Goal: Information Seeking & Learning: Check status

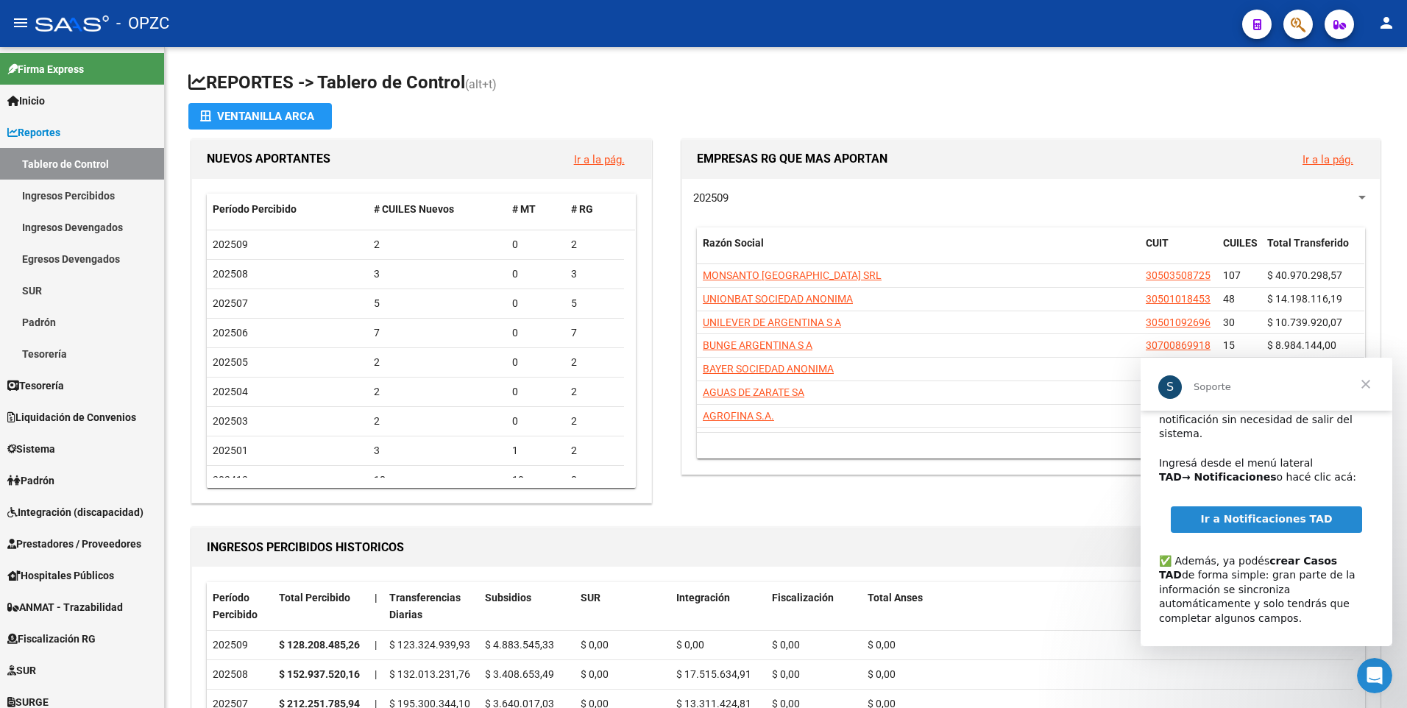
scroll to position [95, 0]
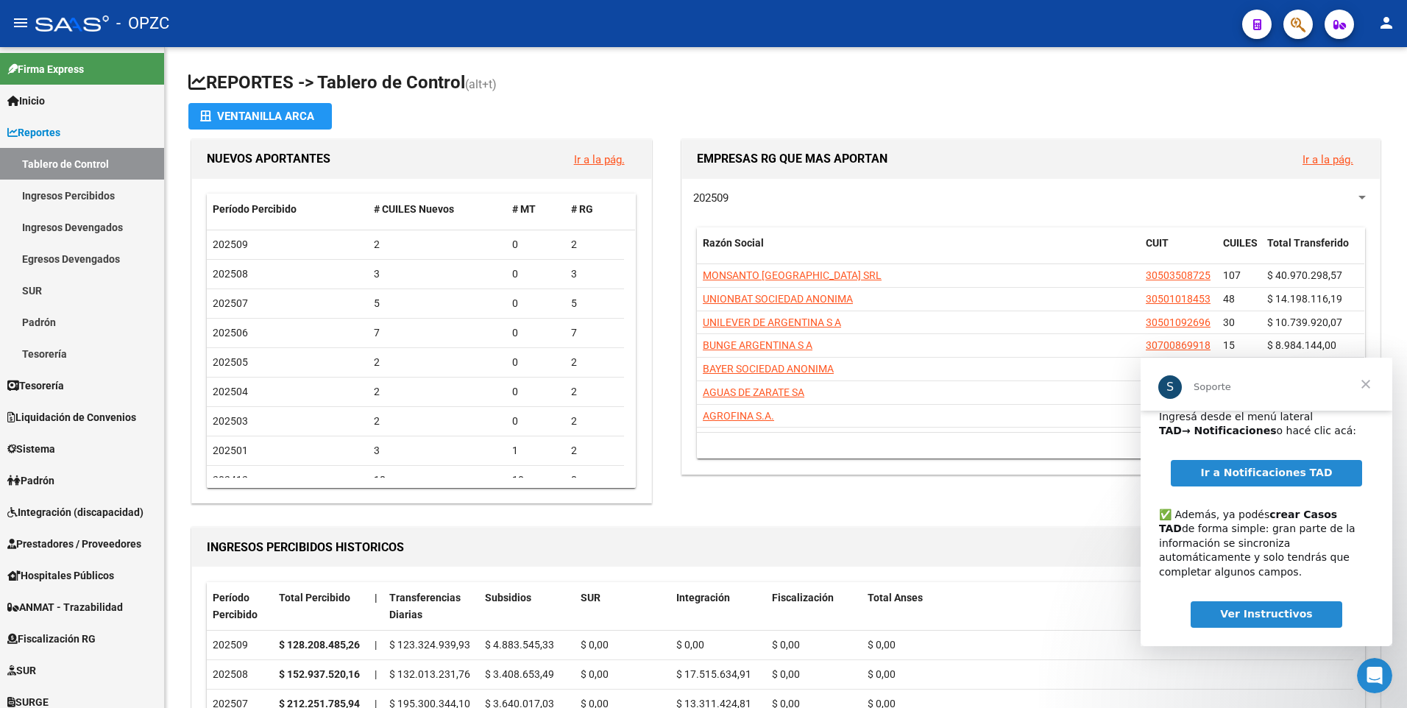
click at [1367, 384] on span "Cerrar" at bounding box center [1365, 384] width 53 height 53
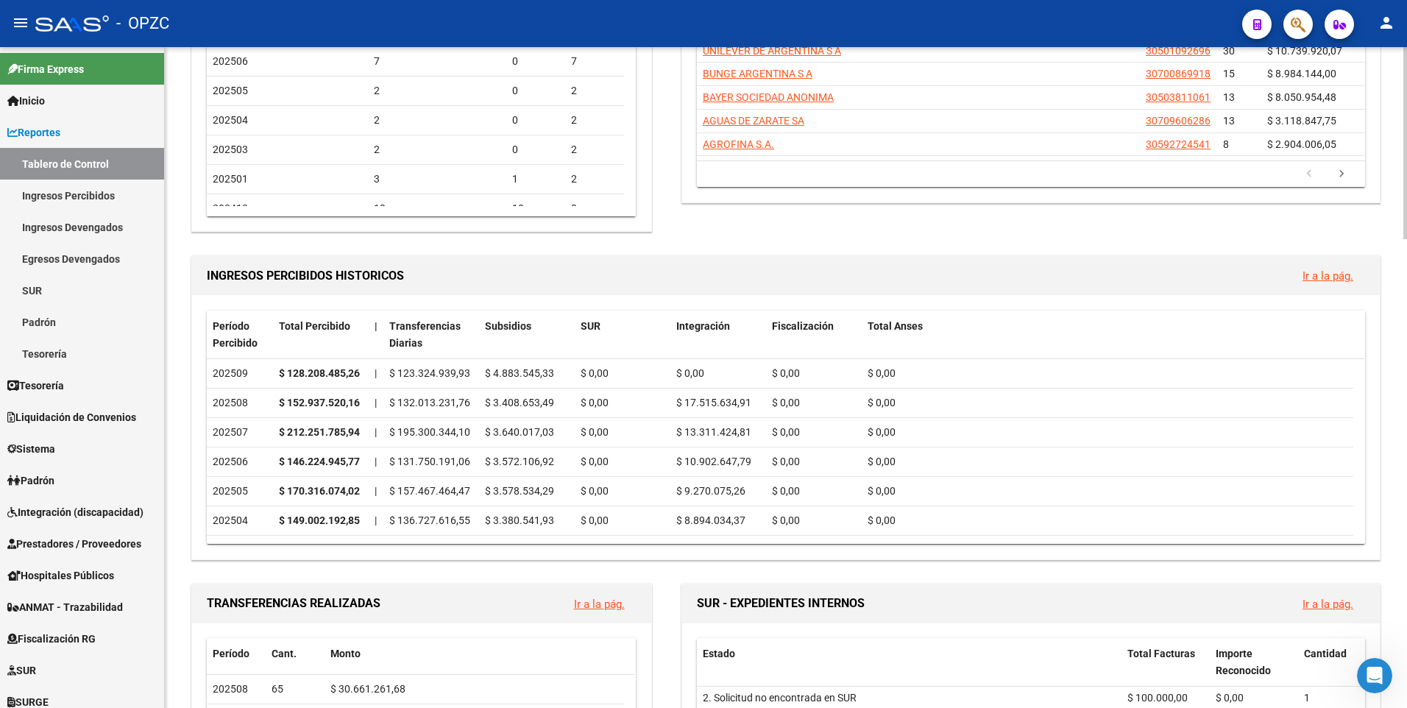
scroll to position [294, 0]
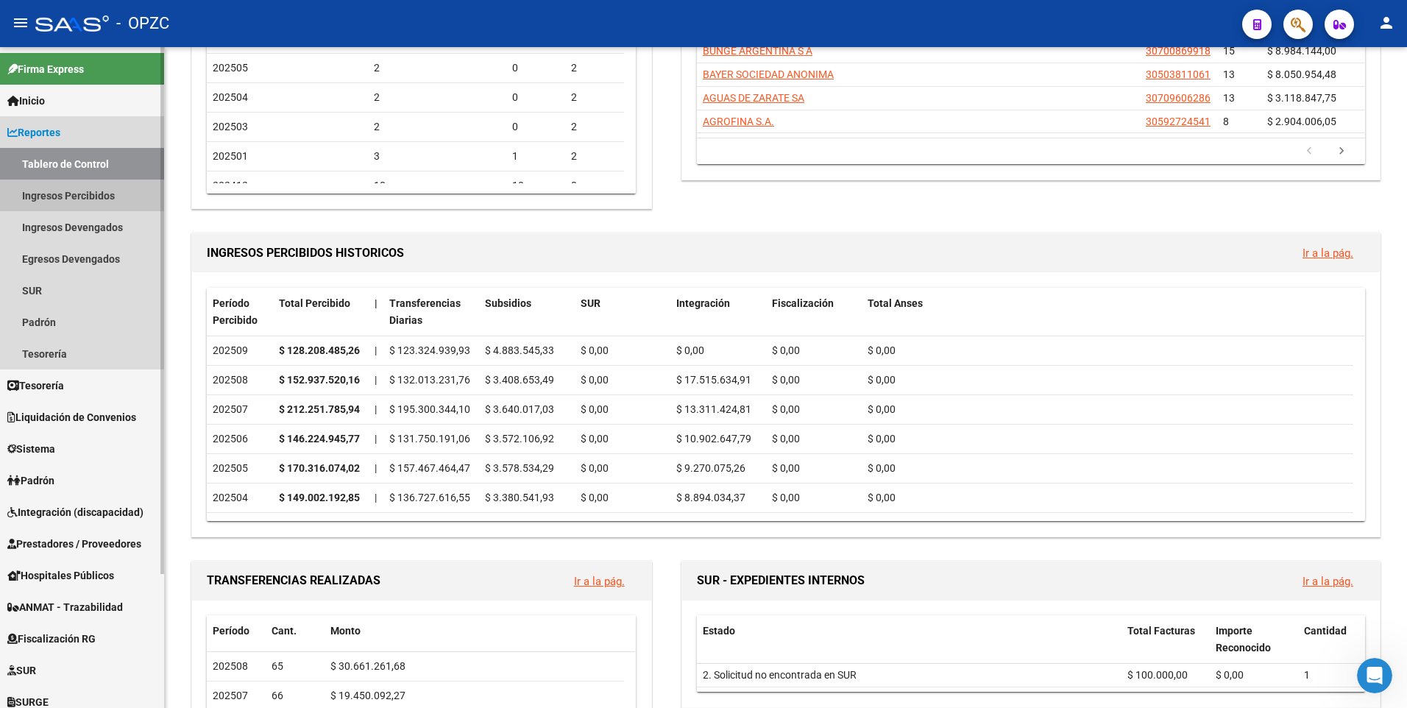
click at [74, 191] on link "Ingresos Percibidos" at bounding box center [82, 196] width 164 height 32
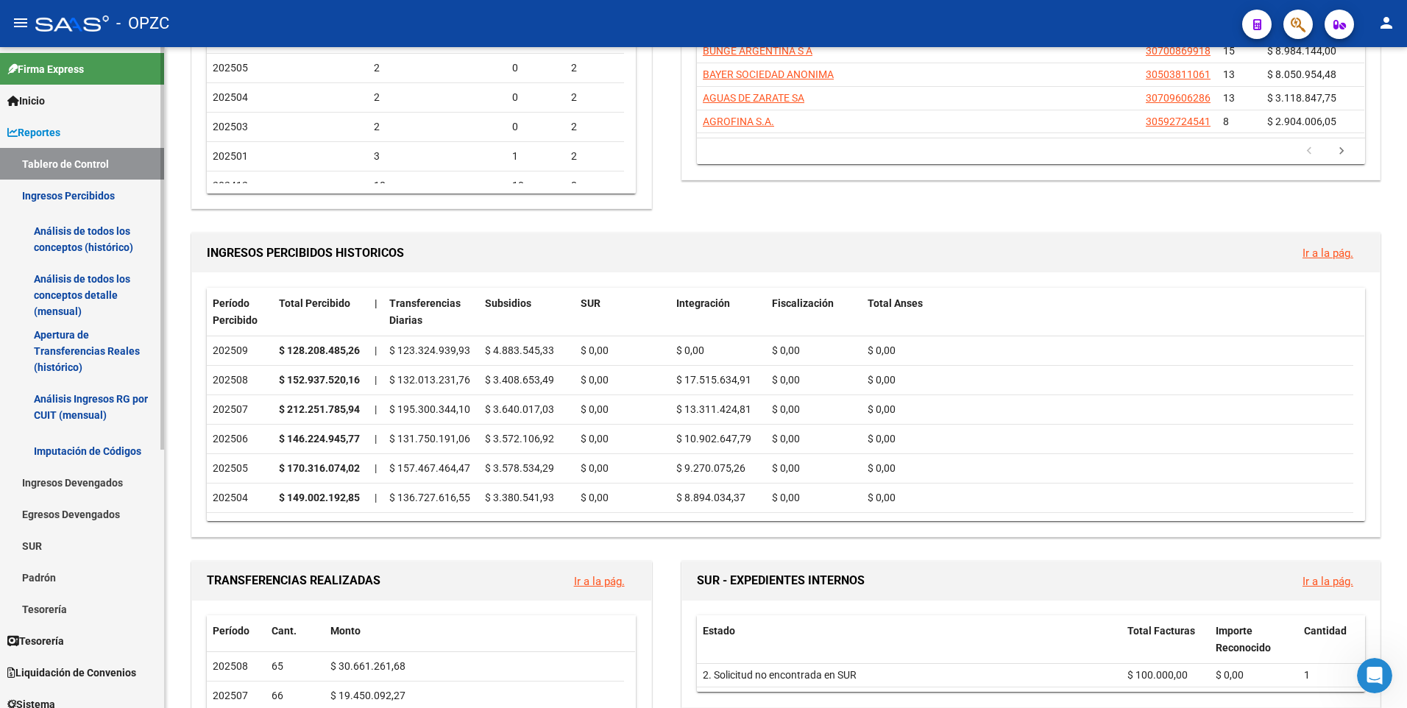
click at [90, 226] on link "Análisis de todos los conceptos (histórico)" at bounding box center [82, 239] width 164 height 56
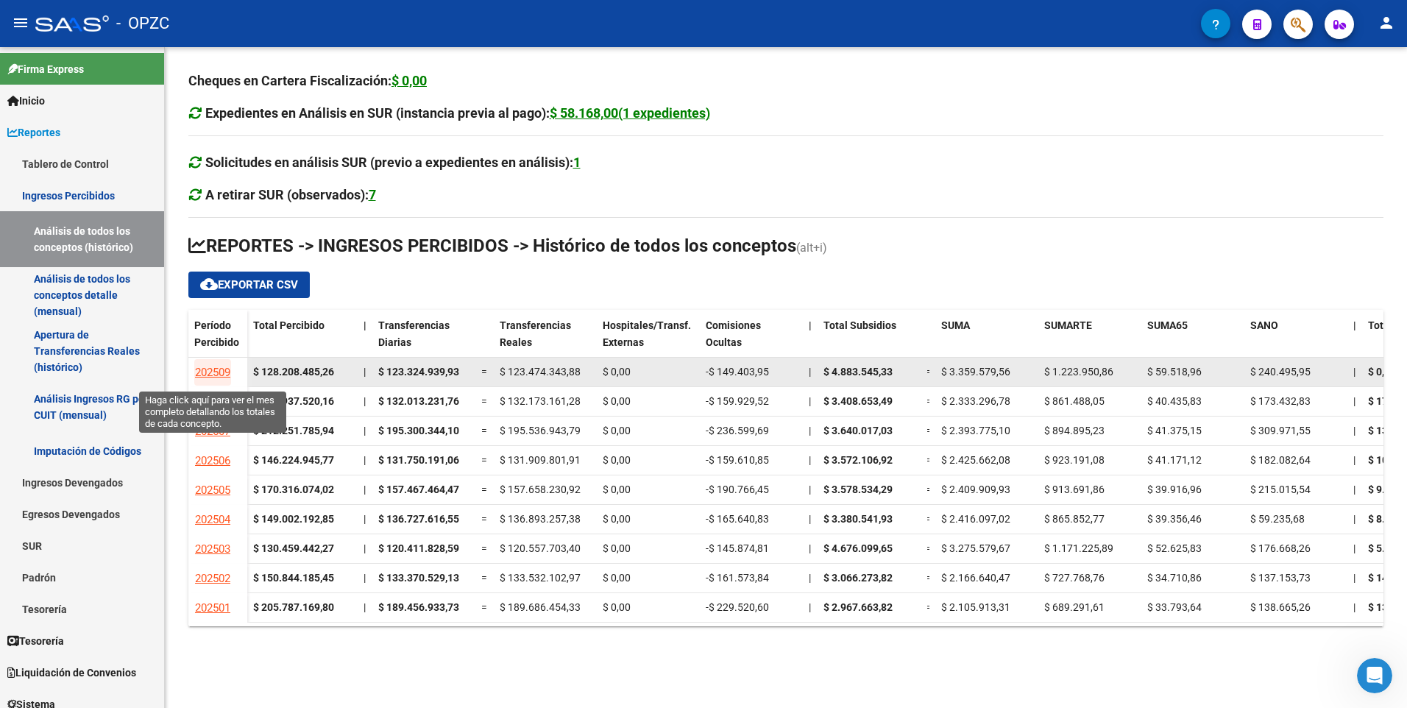
click at [225, 369] on span "202509" at bounding box center [212, 372] width 35 height 13
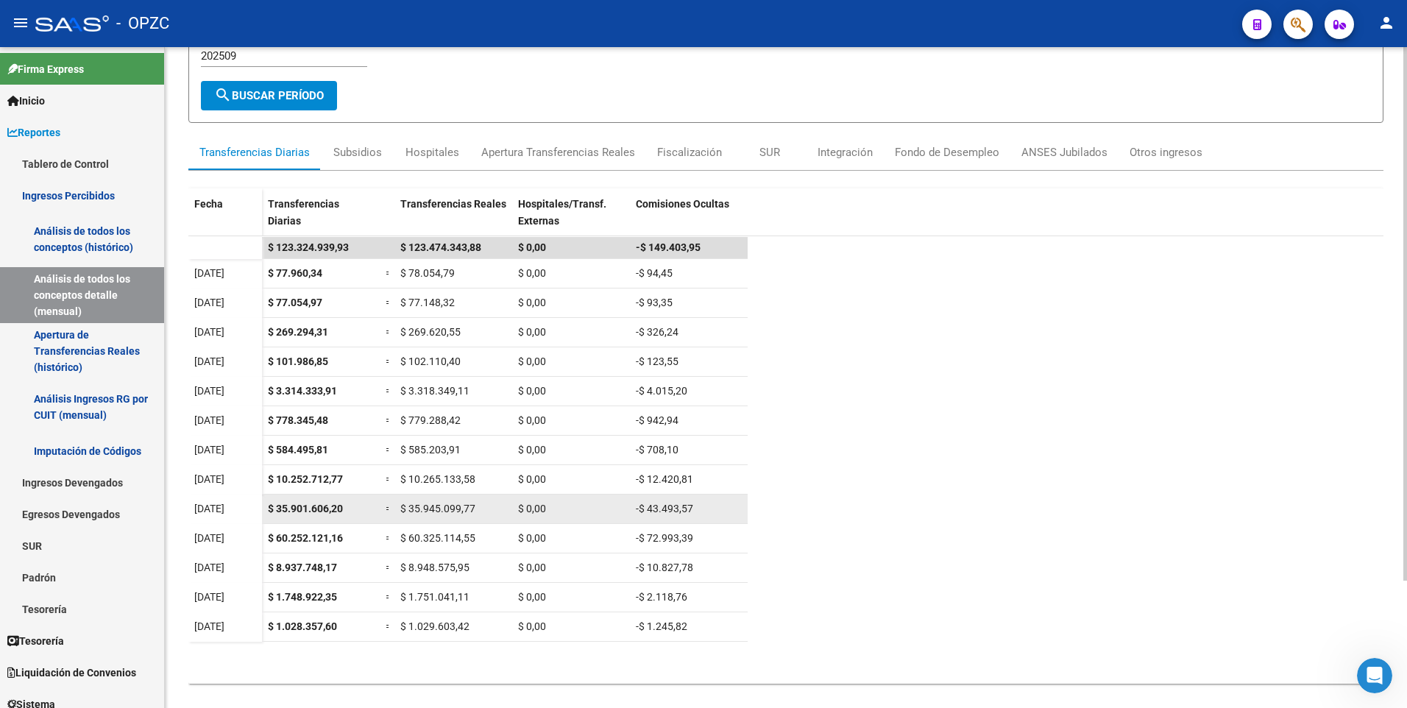
scroll to position [158, 0]
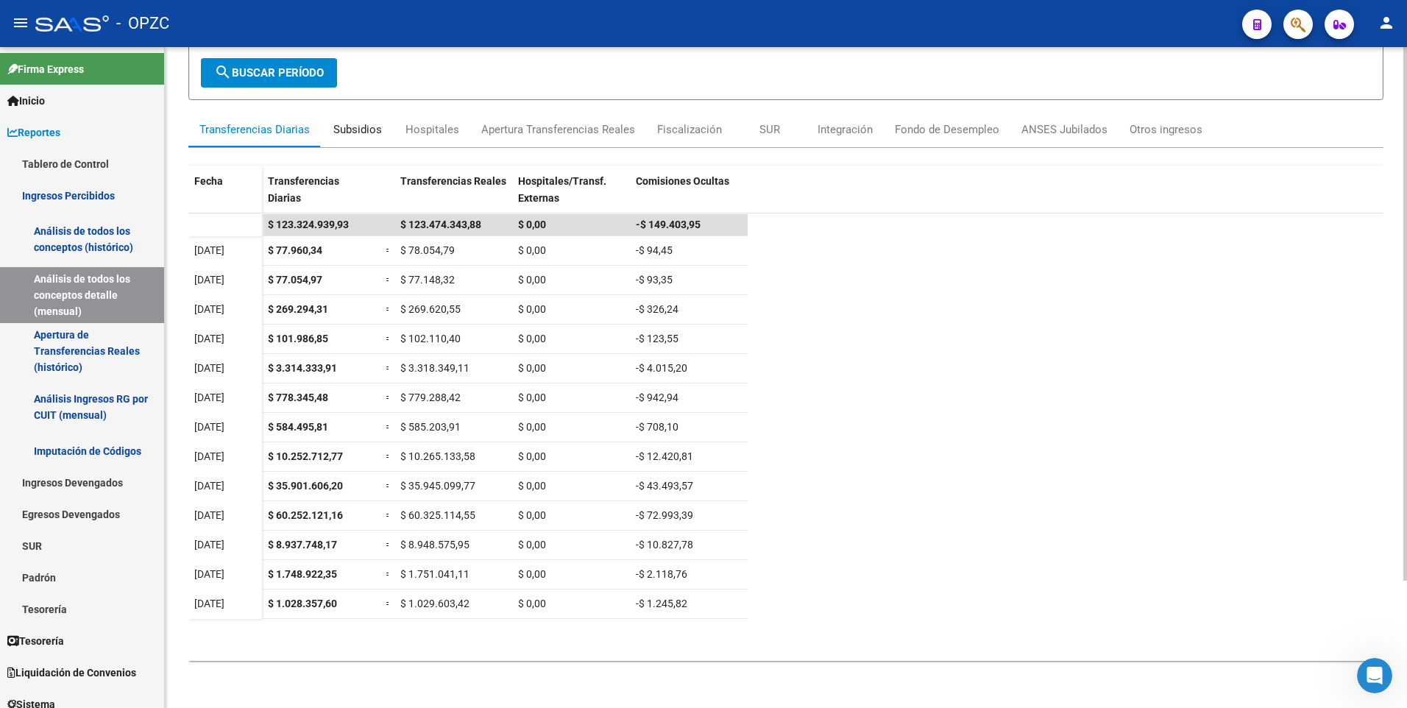
click at [355, 132] on div "Subsidios" at bounding box center [357, 129] width 49 height 16
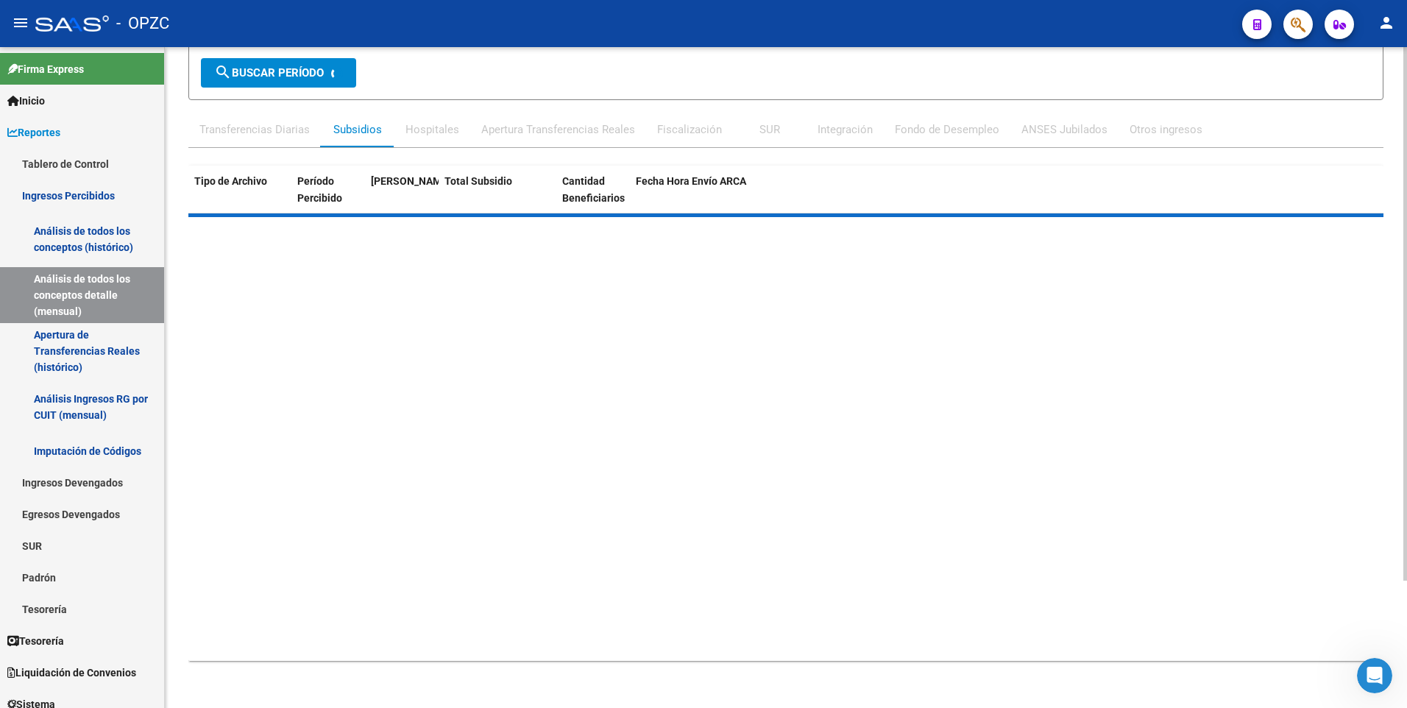
scroll to position [0, 0]
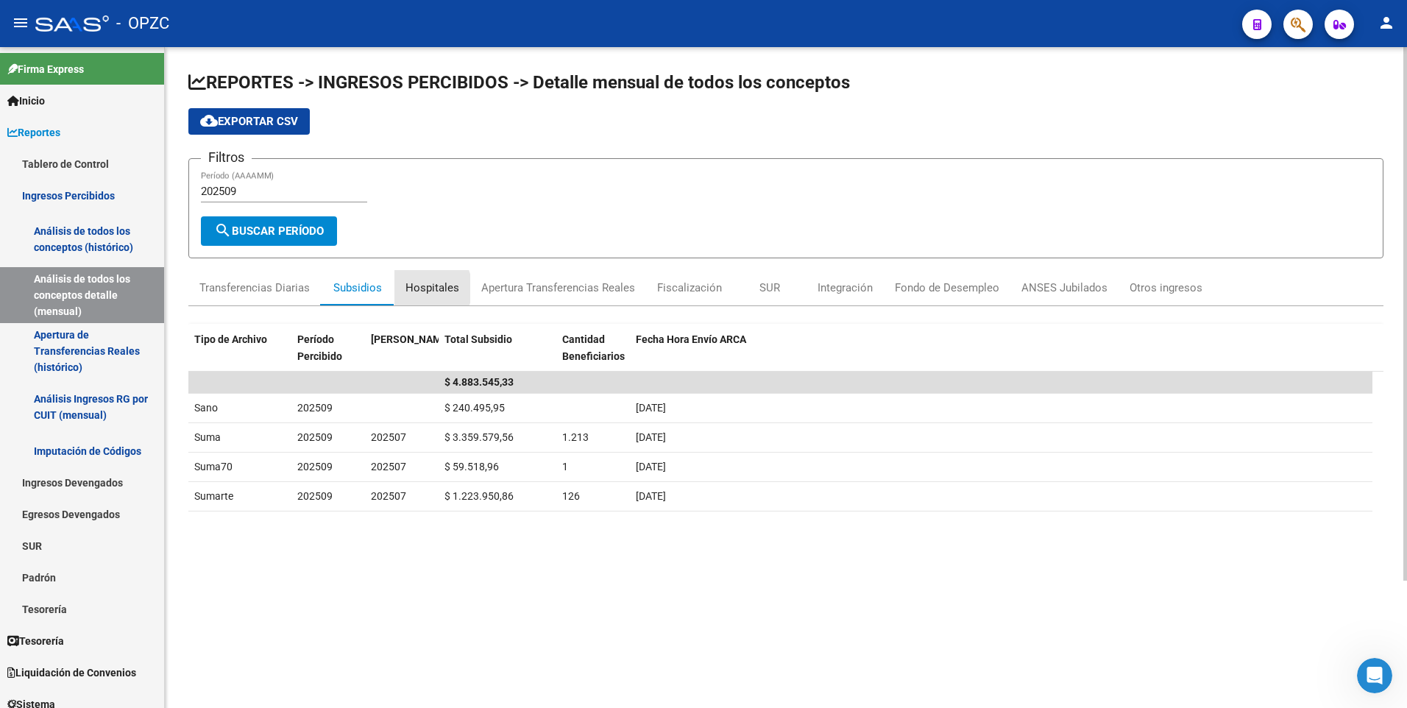
click at [422, 289] on div "Hospitales" at bounding box center [433, 288] width 54 height 16
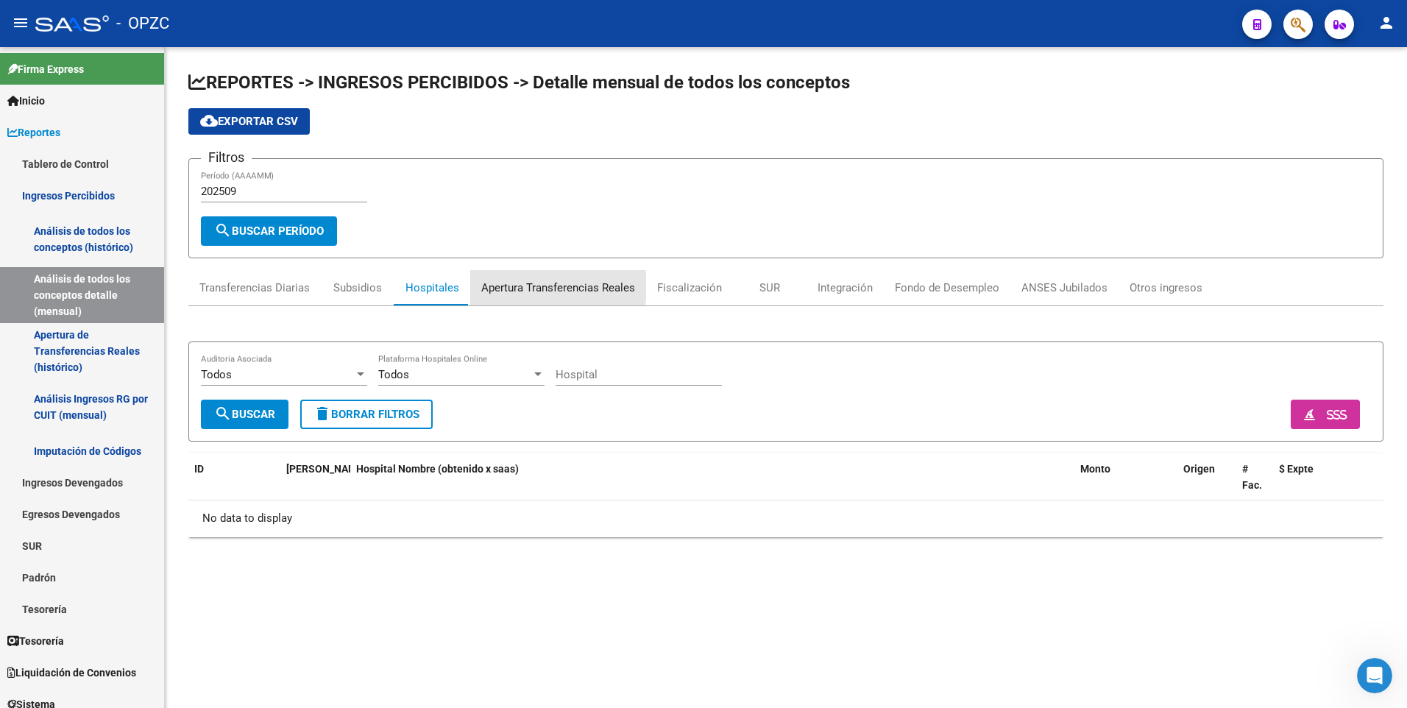
click at [528, 287] on div "Apertura Transferencias Reales" at bounding box center [558, 288] width 154 height 16
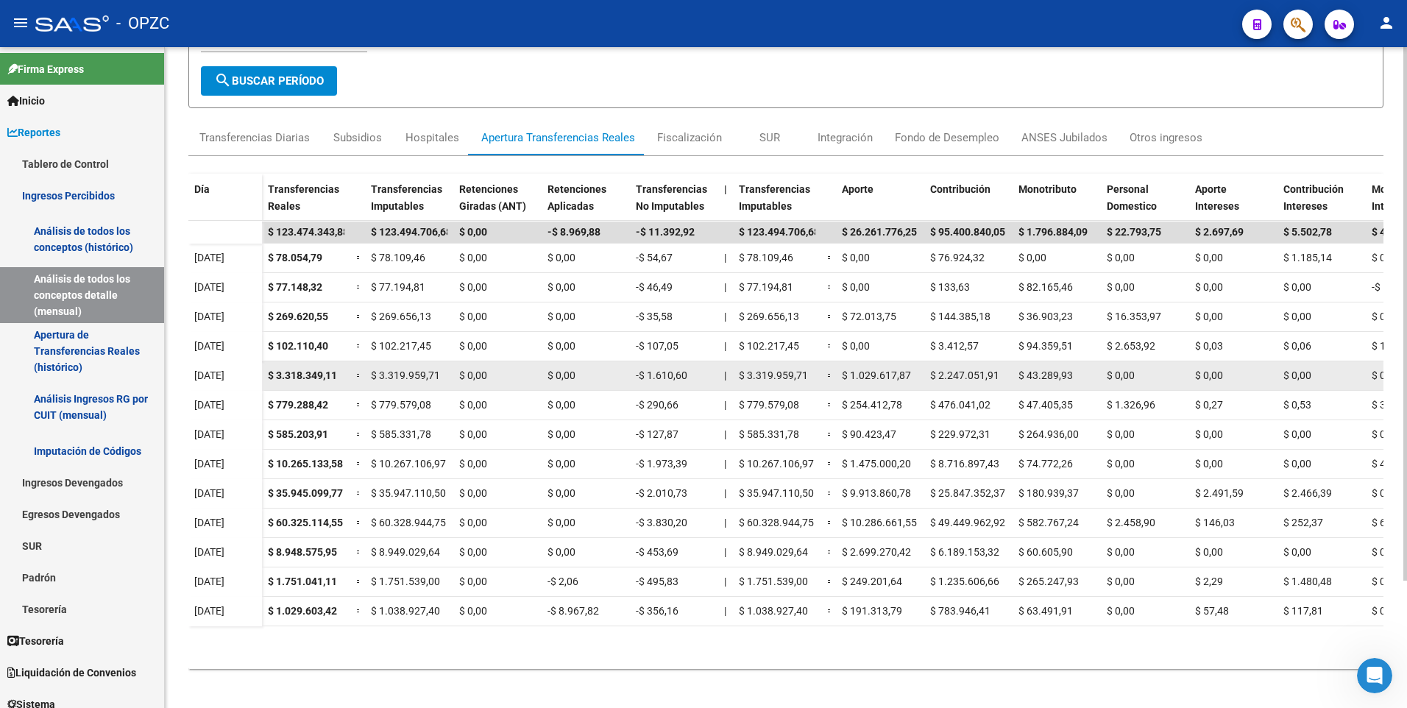
scroll to position [158, 0]
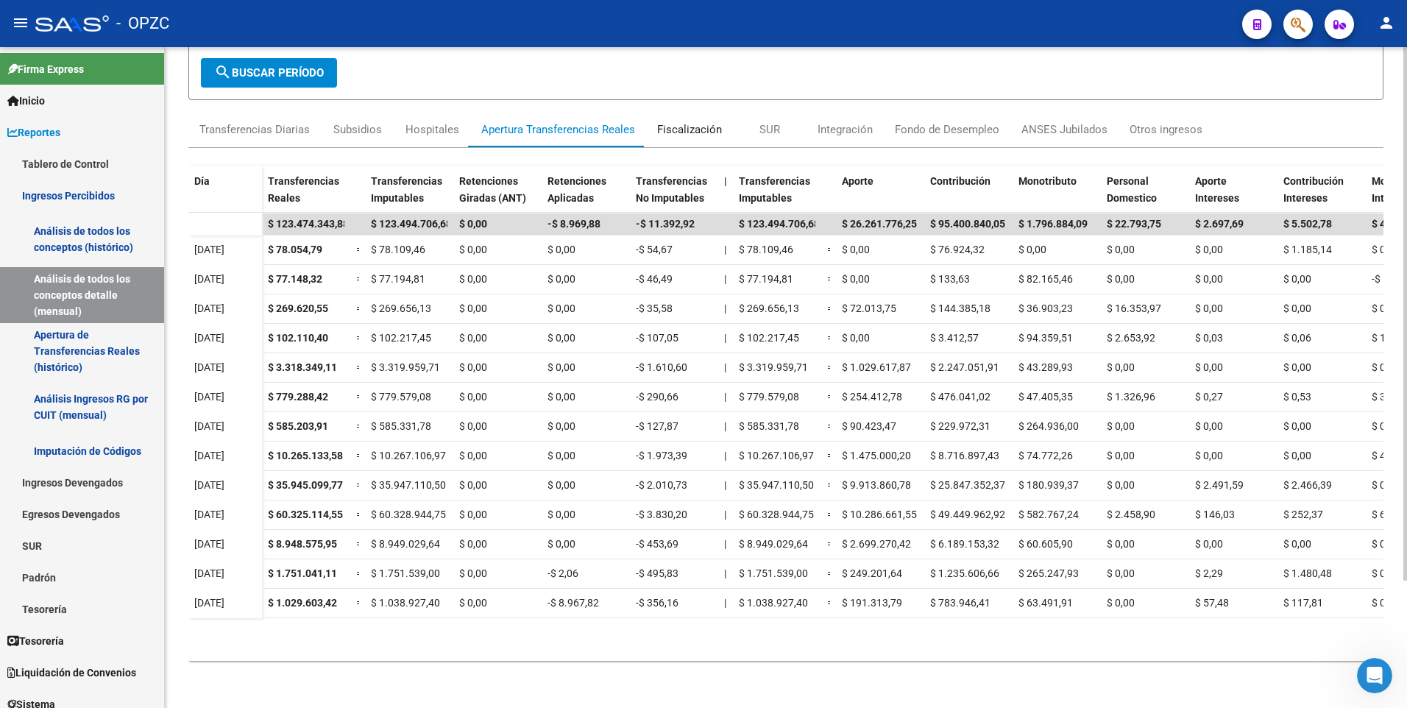
click at [671, 128] on div "Fiscalización" at bounding box center [689, 129] width 65 height 16
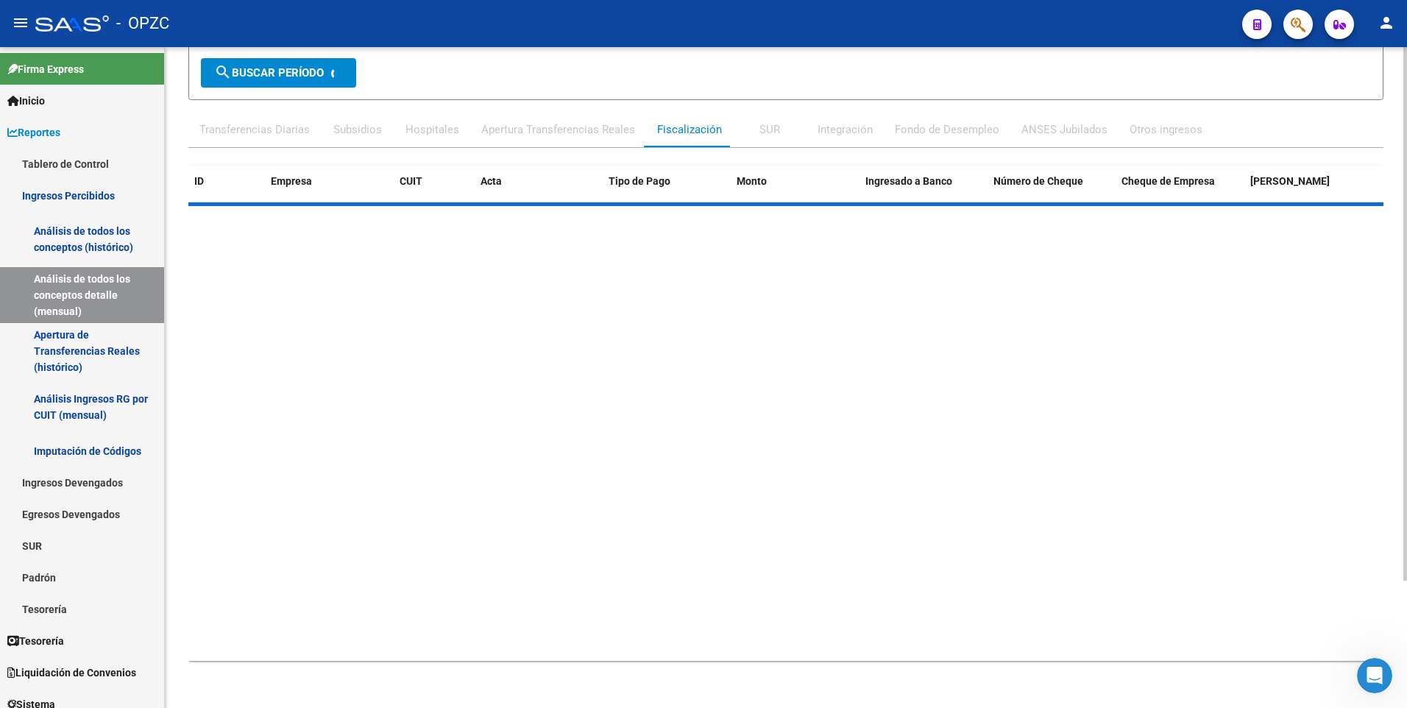
scroll to position [0, 0]
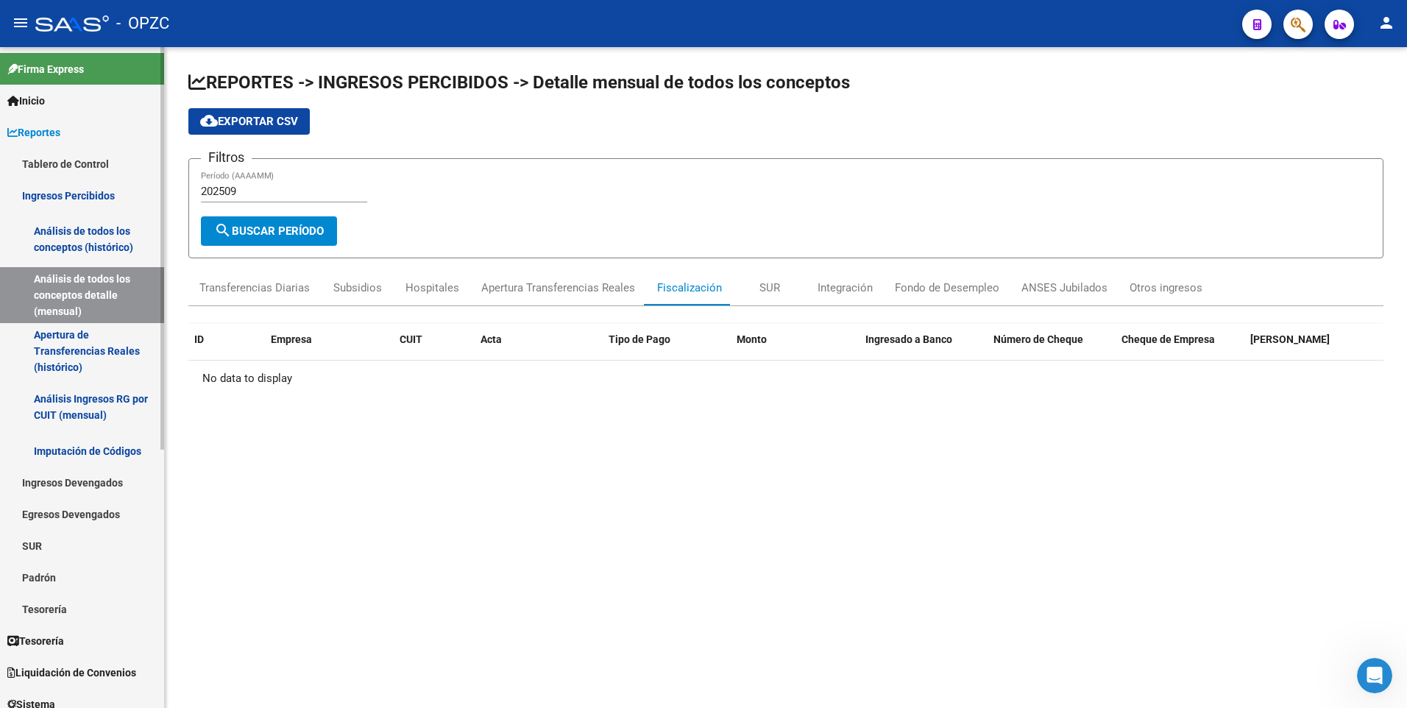
click at [68, 400] on link "Análisis Ingresos RG por CUIT (mensual)" at bounding box center [82, 407] width 164 height 56
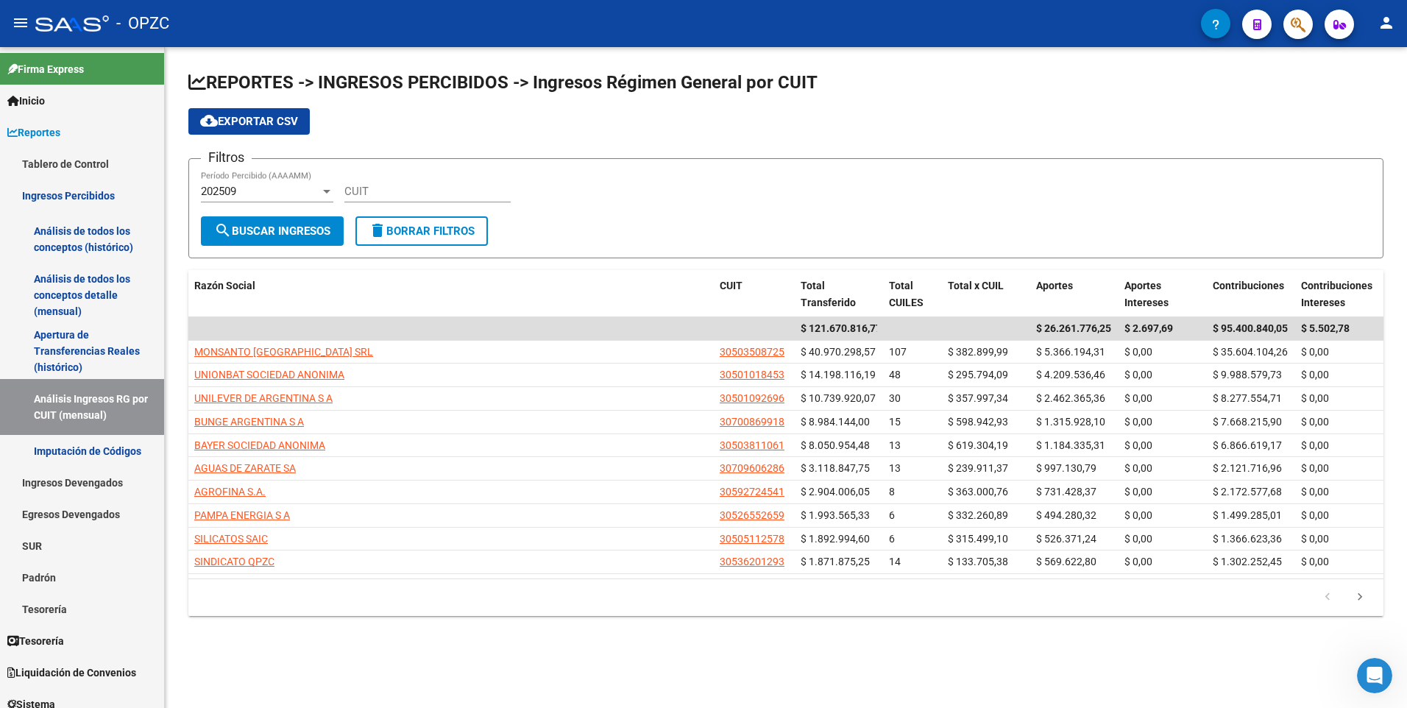
click at [320, 184] on div "202509 Período Percibido (AAAAMM)" at bounding box center [267, 187] width 132 height 32
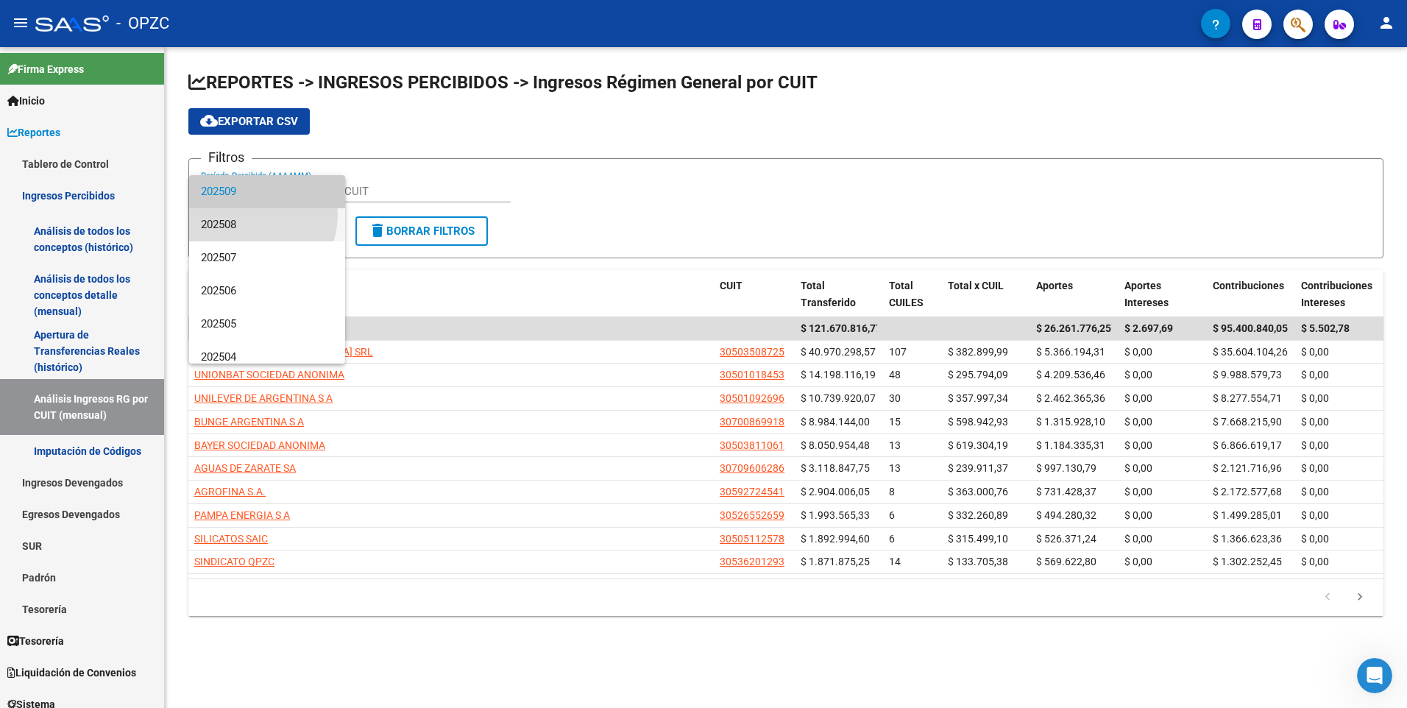
click at [239, 213] on span "202508" at bounding box center [267, 224] width 132 height 33
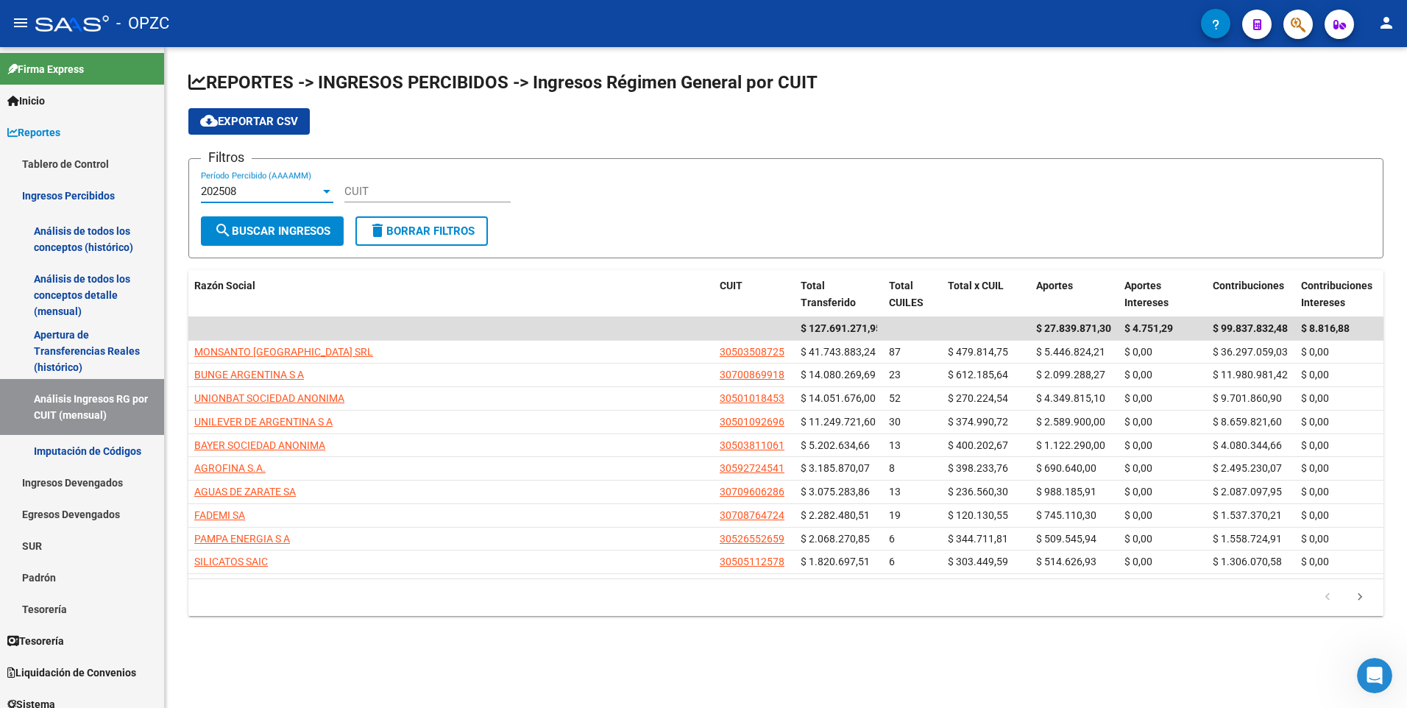
click at [261, 113] on button "cloud_download Exportar CSV" at bounding box center [248, 121] width 121 height 26
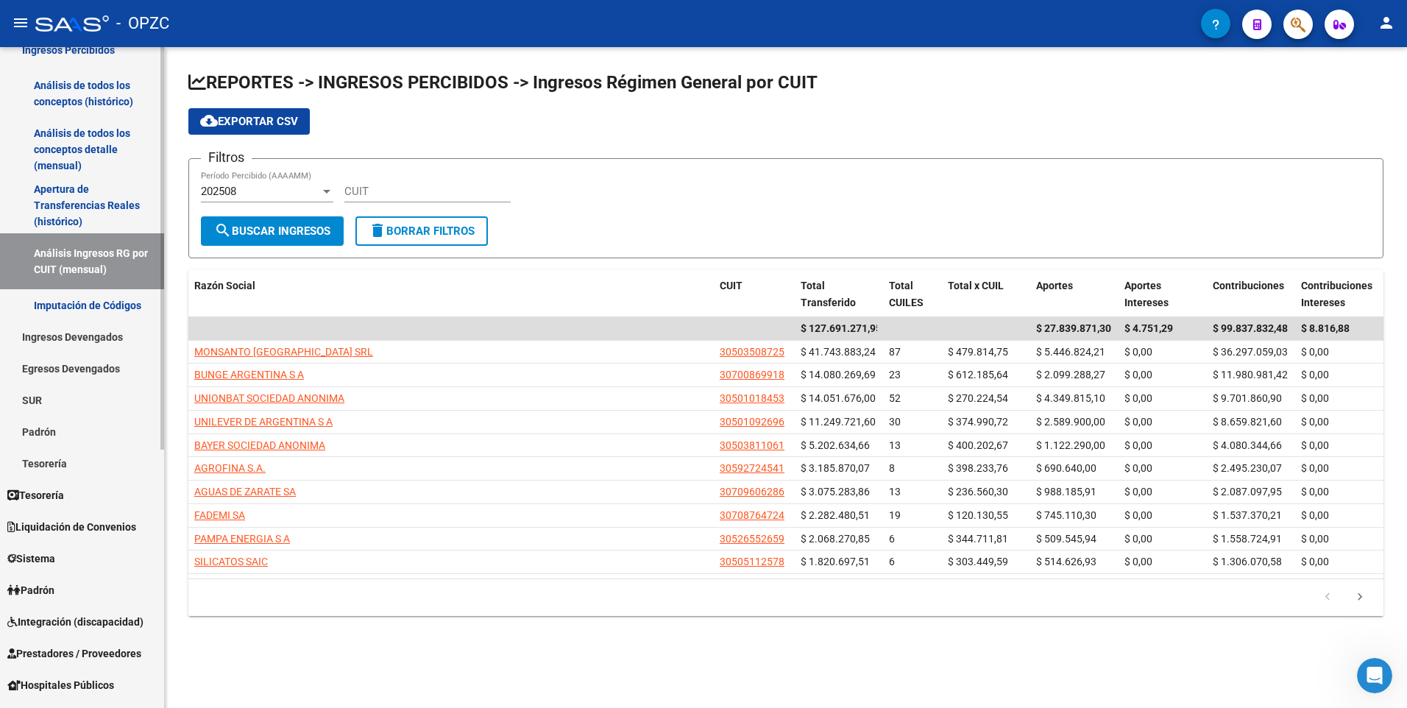
scroll to position [147, 0]
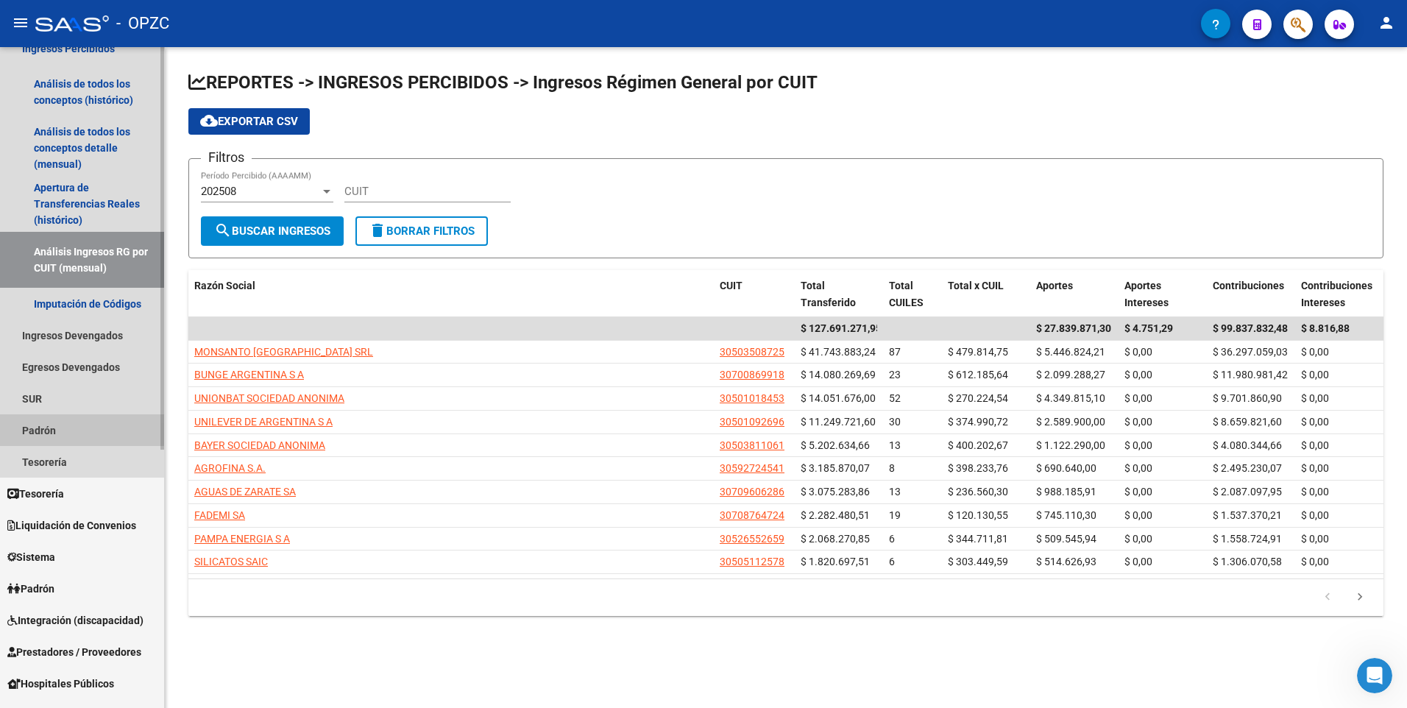
click at [57, 428] on link "Padrón" at bounding box center [82, 430] width 164 height 32
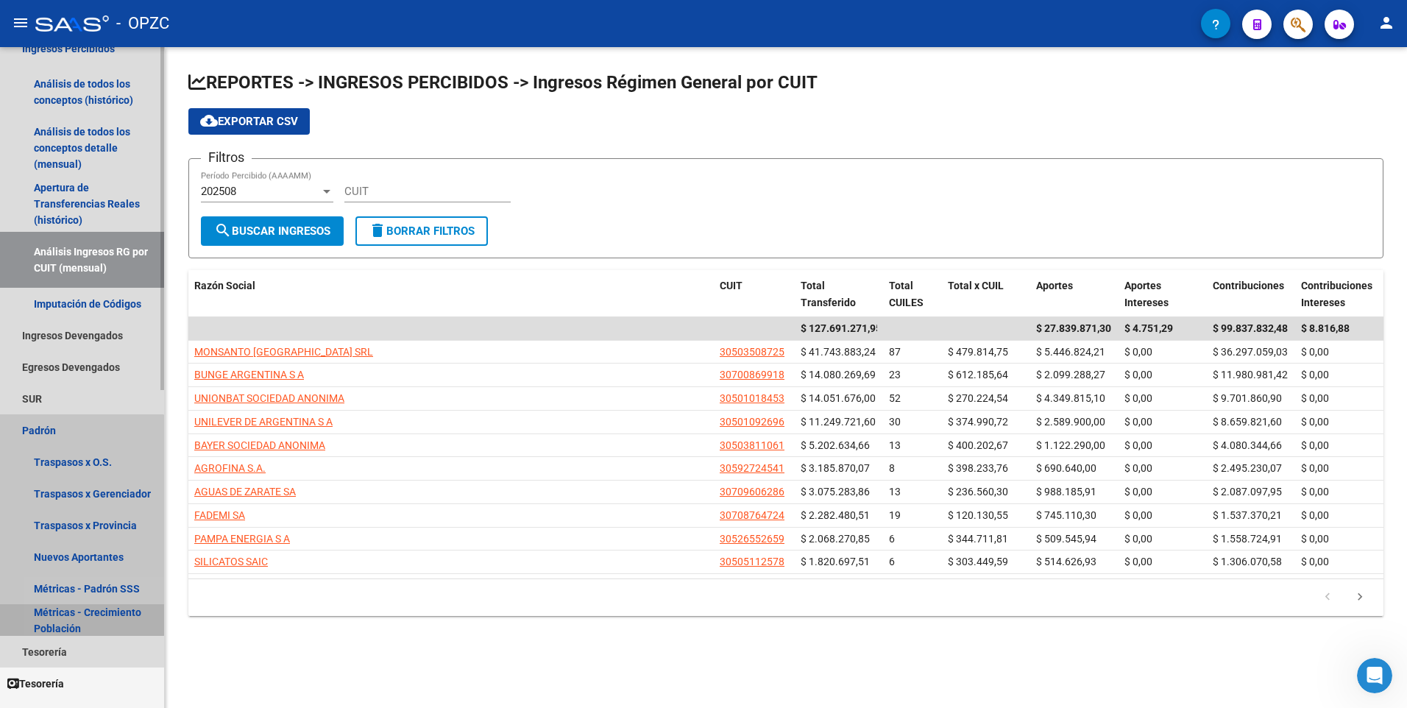
click at [60, 614] on link "Métricas - Crecimiento Población" at bounding box center [82, 620] width 164 height 32
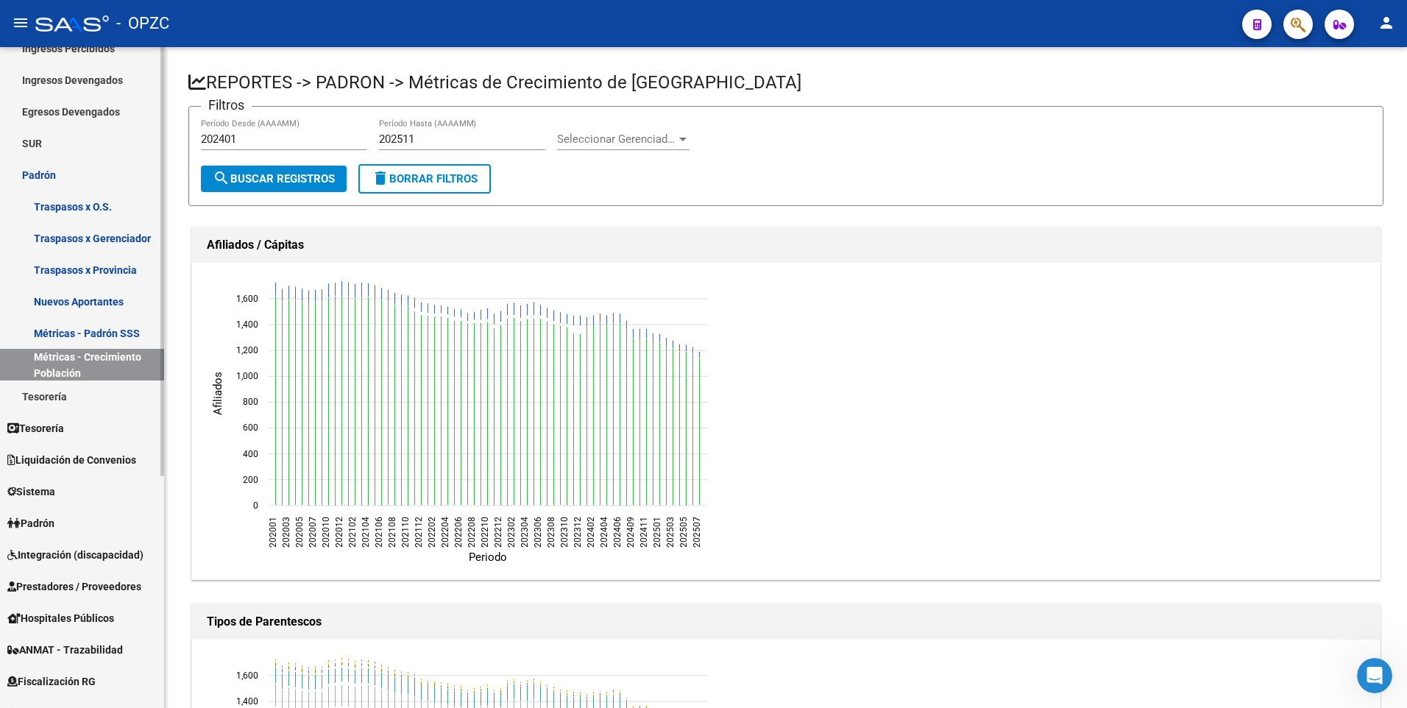
click at [53, 329] on link "Métricas - Padrón SSS" at bounding box center [82, 333] width 164 height 32
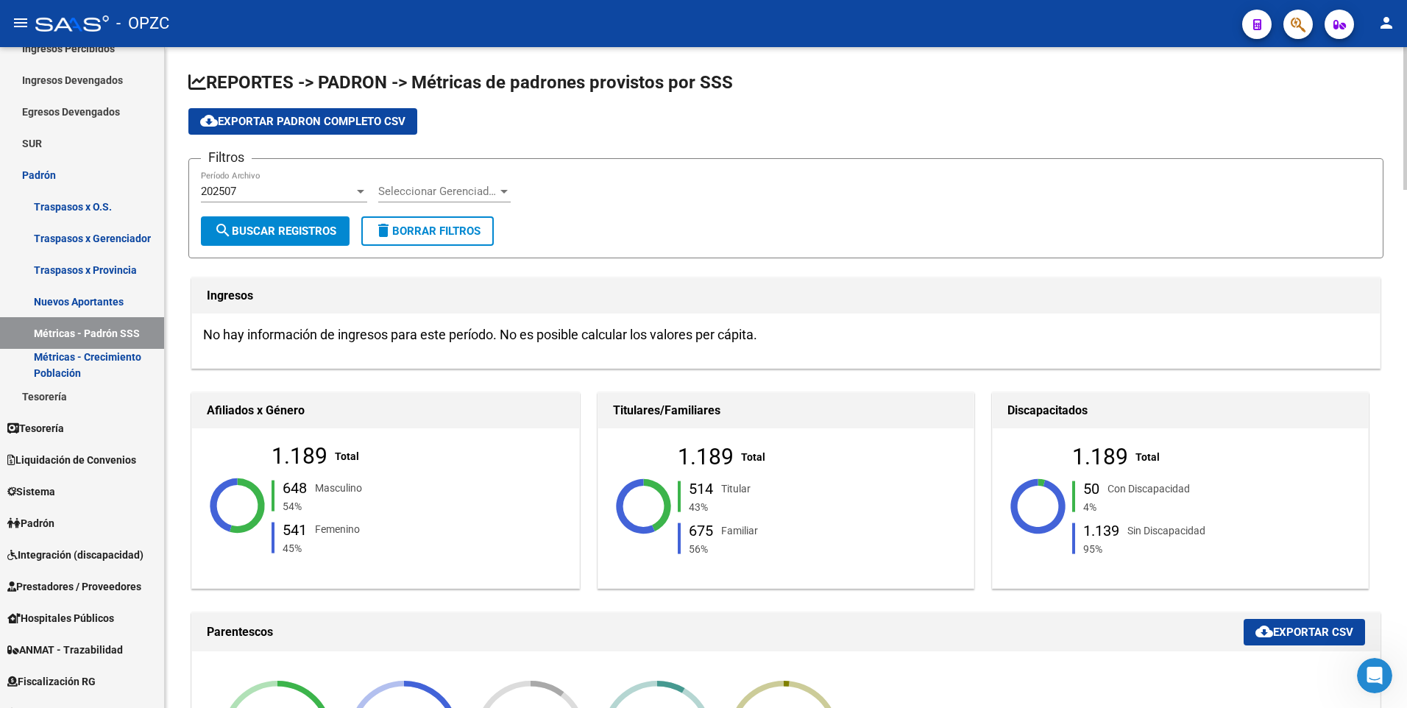
click at [358, 187] on div at bounding box center [360, 191] width 13 height 12
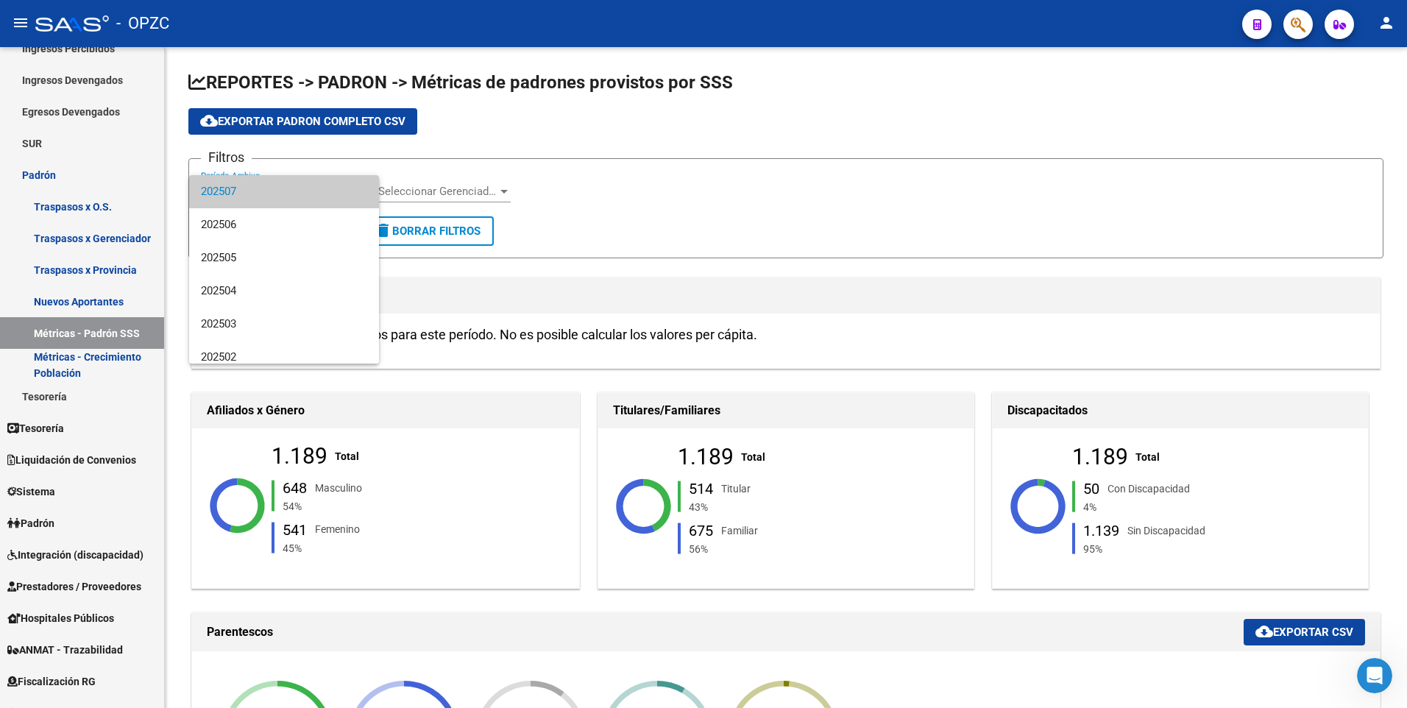
click at [668, 180] on div at bounding box center [703, 354] width 1407 height 708
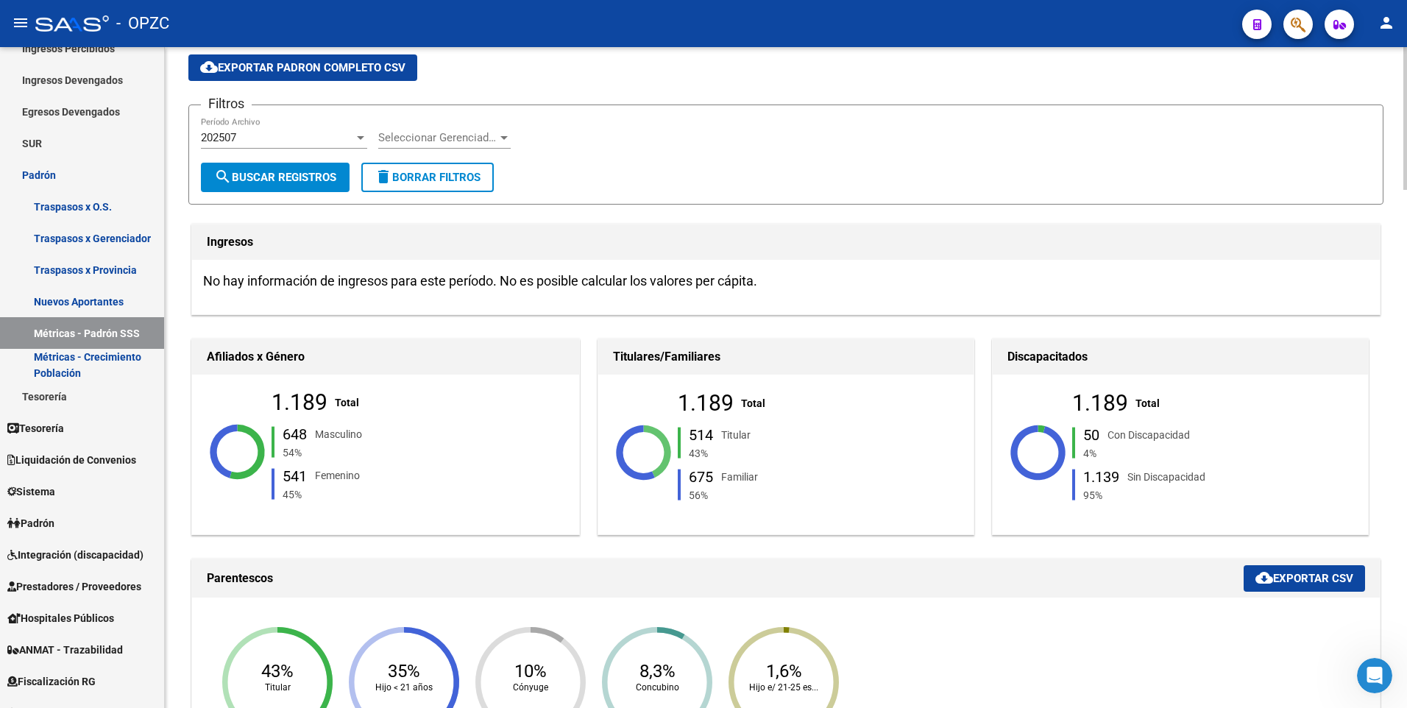
scroll to position [74, 0]
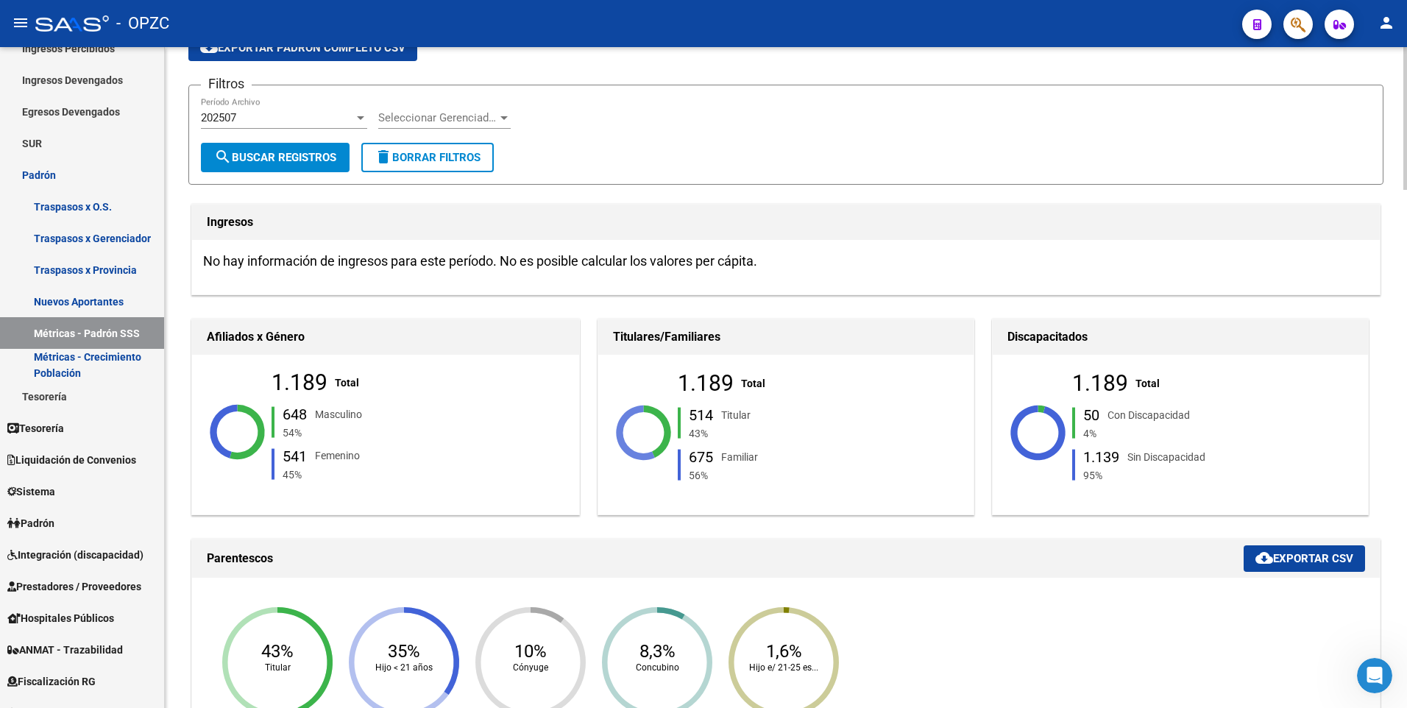
click at [733, 451] on div "Familiar" at bounding box center [739, 456] width 37 height 16
click at [709, 453] on div "675" at bounding box center [701, 456] width 24 height 15
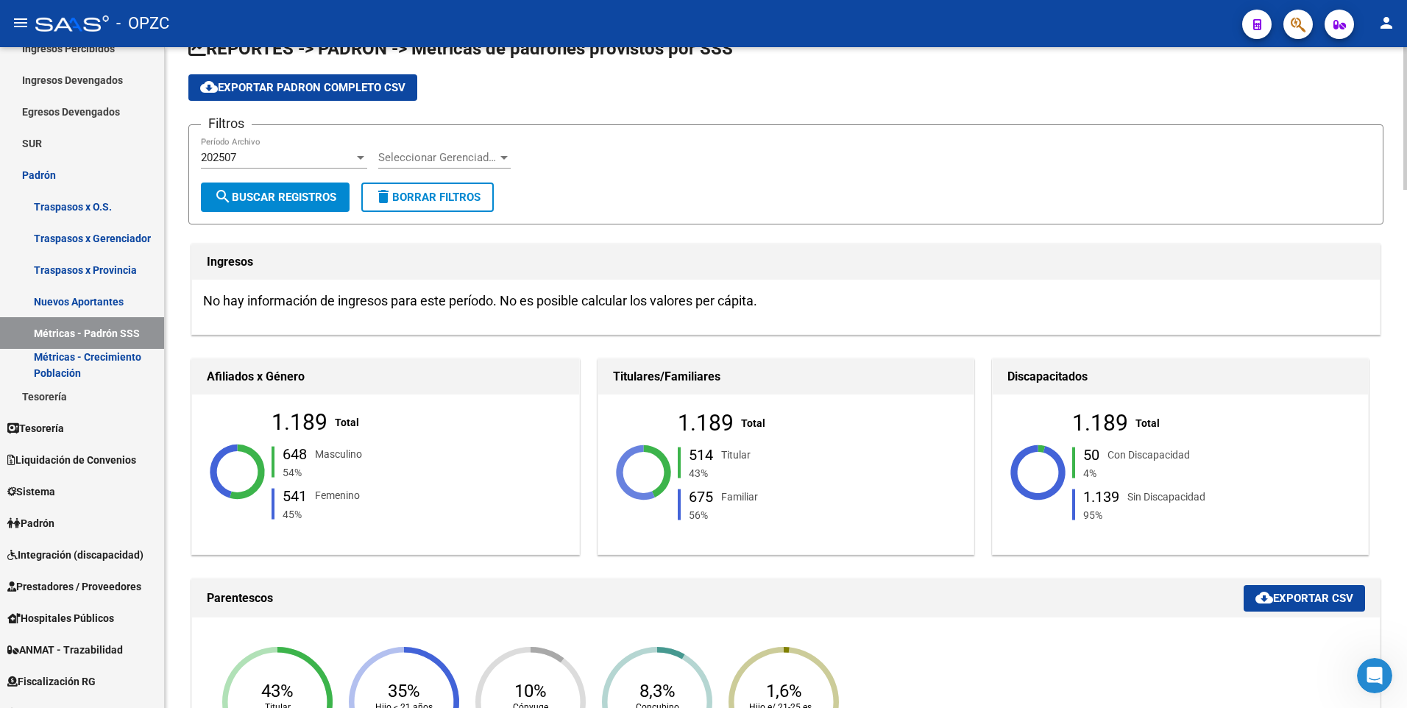
scroll to position [0, 0]
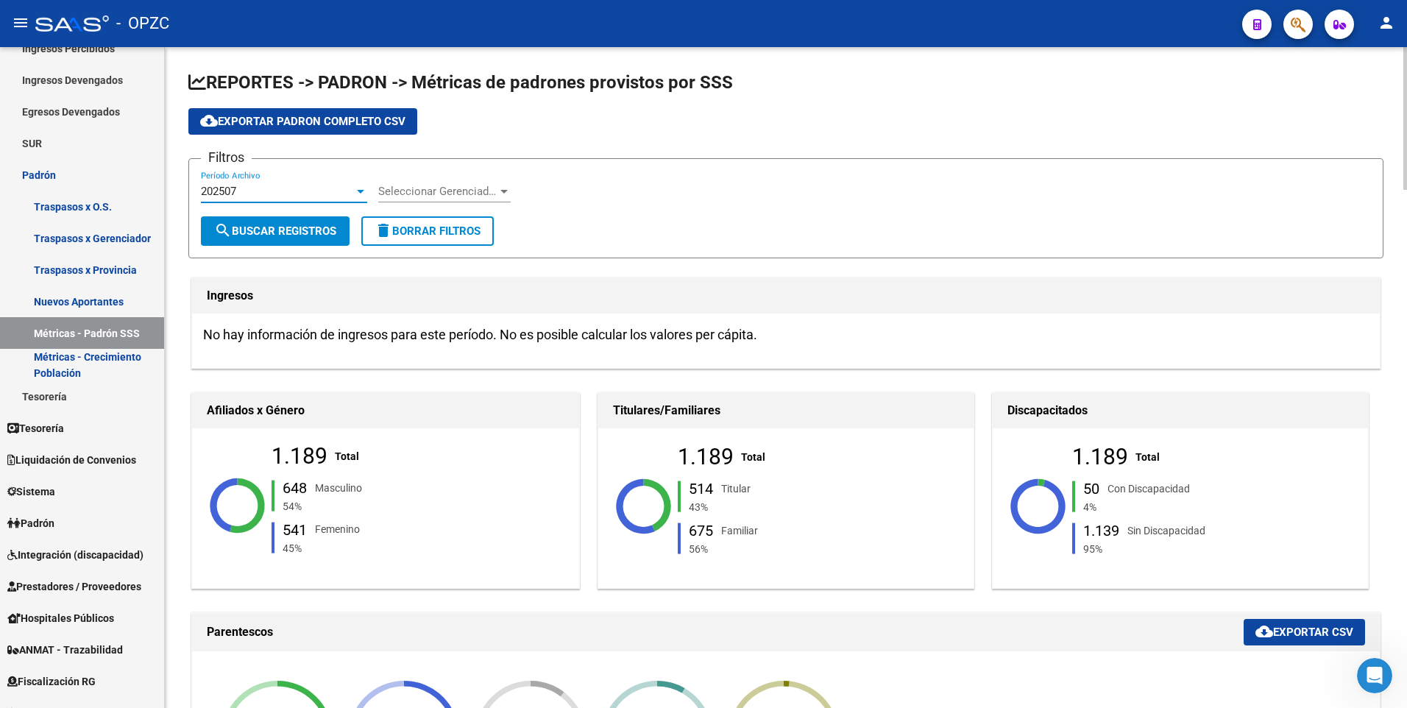
click at [284, 188] on div "202507" at bounding box center [277, 191] width 153 height 13
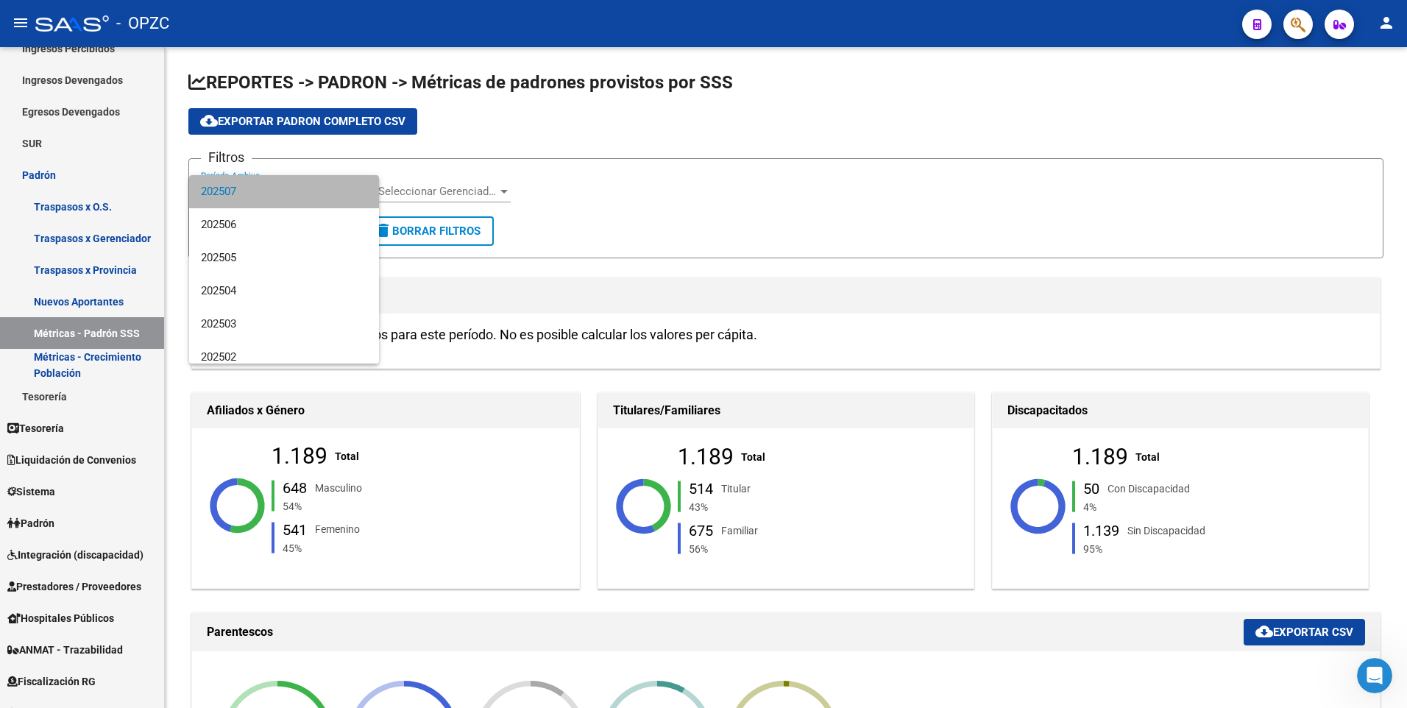
click at [286, 188] on span "202507" at bounding box center [284, 191] width 166 height 33
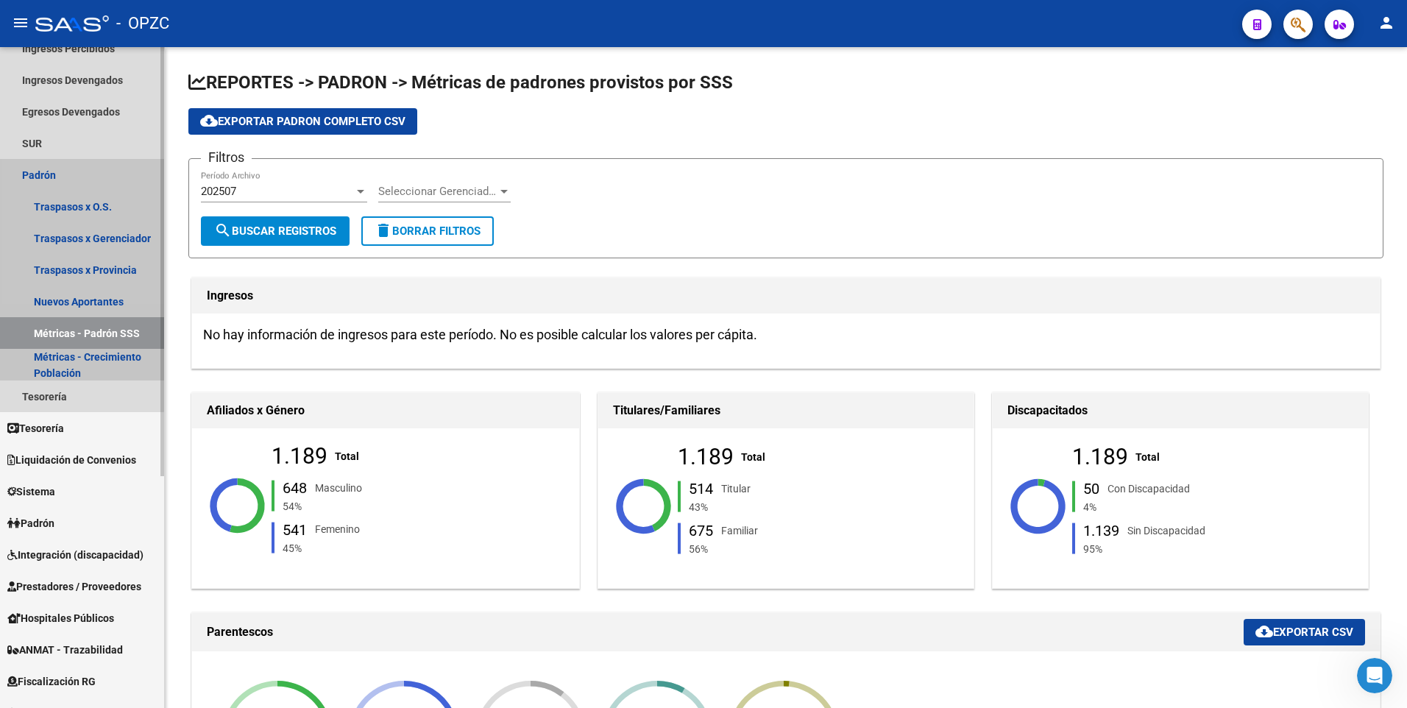
click at [54, 169] on link "Padrón" at bounding box center [82, 175] width 164 height 32
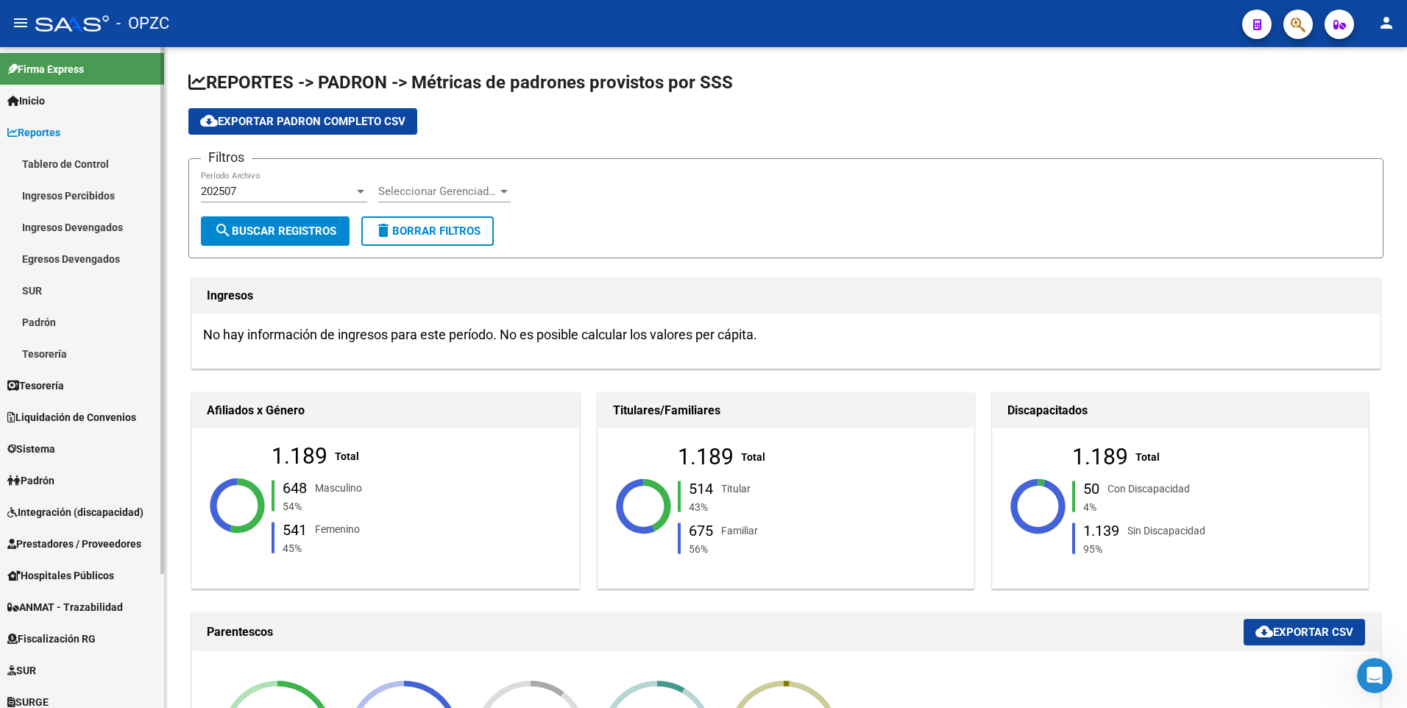
click at [52, 130] on span "Reportes" at bounding box center [33, 132] width 53 height 16
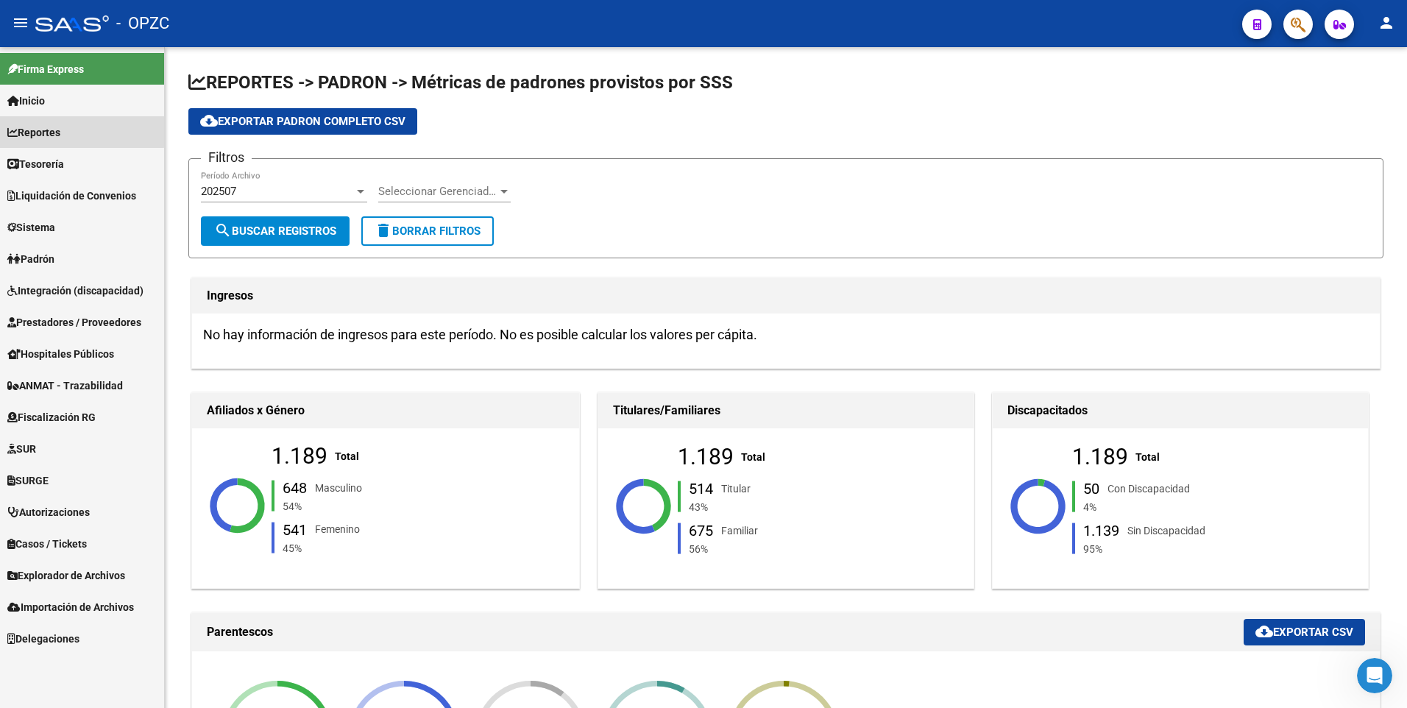
click at [78, 131] on link "Reportes" at bounding box center [82, 132] width 164 height 32
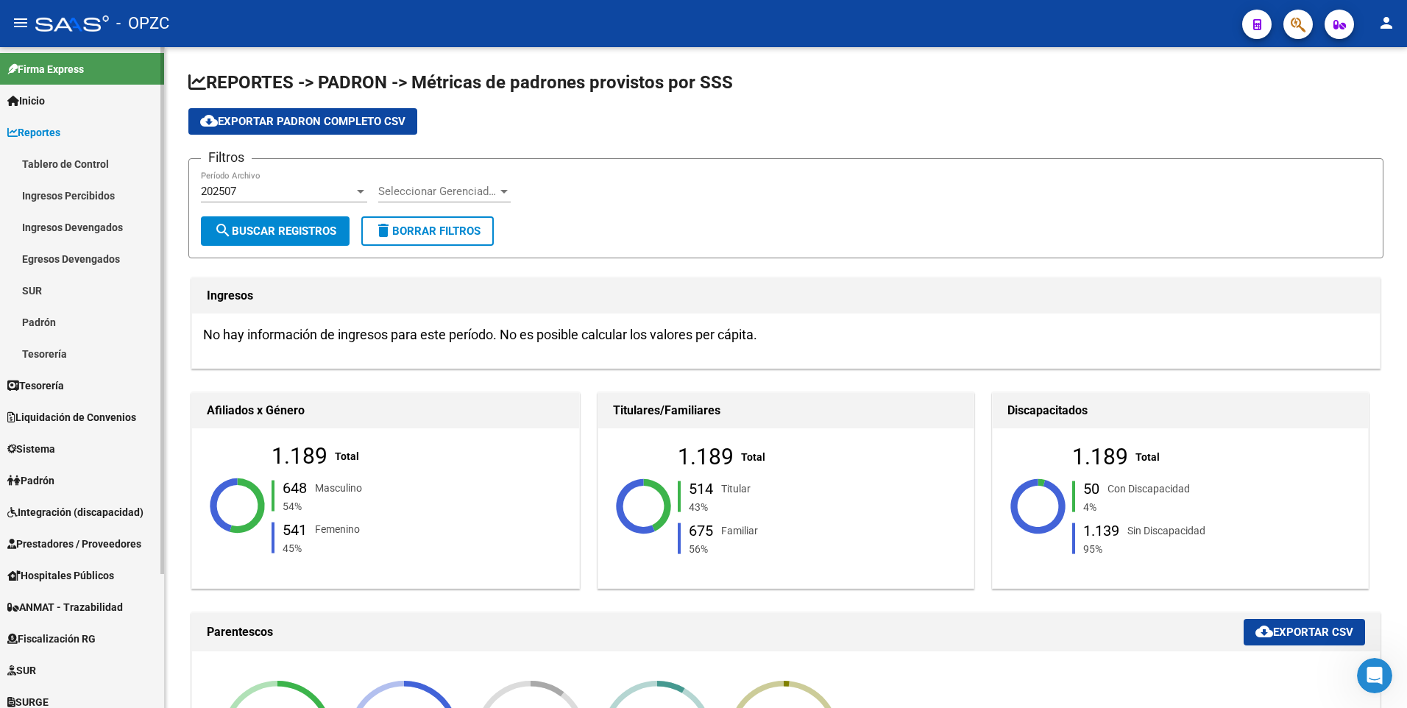
click at [84, 163] on link "Tablero de Control" at bounding box center [82, 164] width 164 height 32
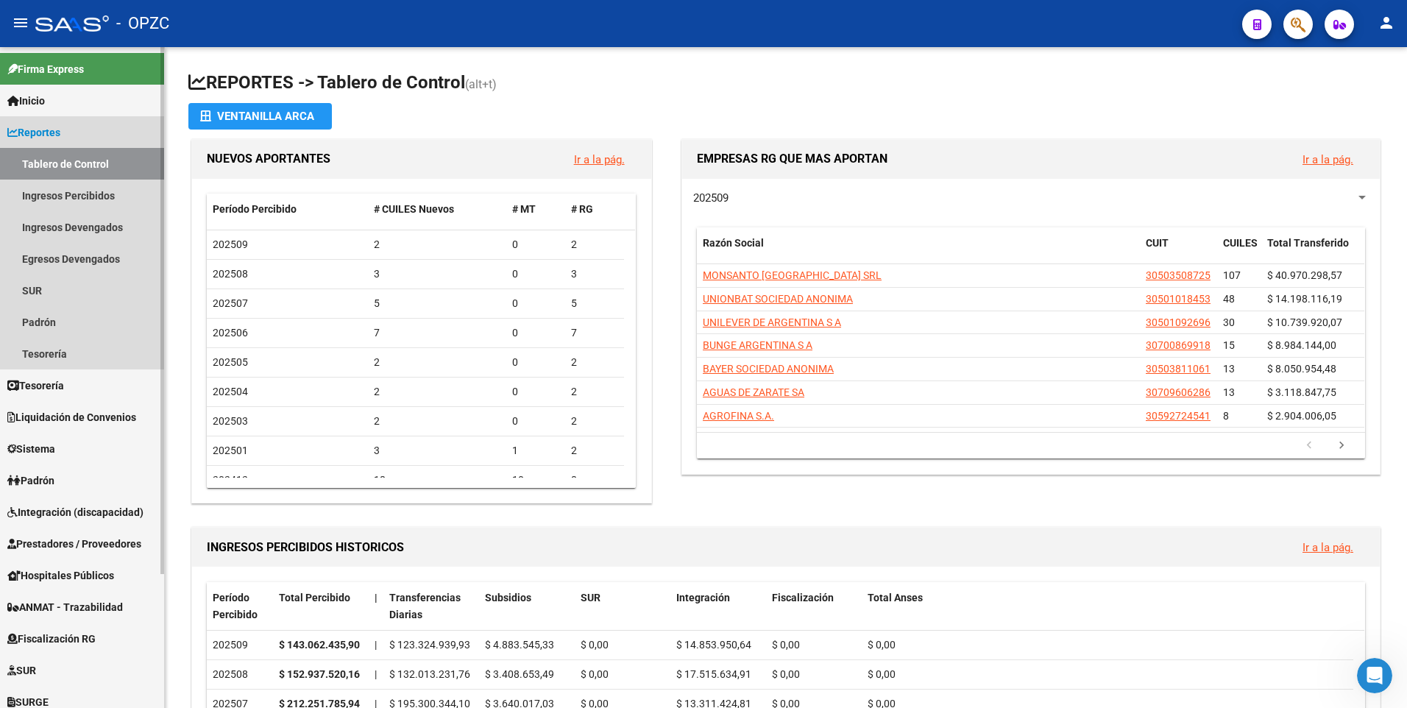
click at [46, 126] on span "Reportes" at bounding box center [33, 132] width 53 height 16
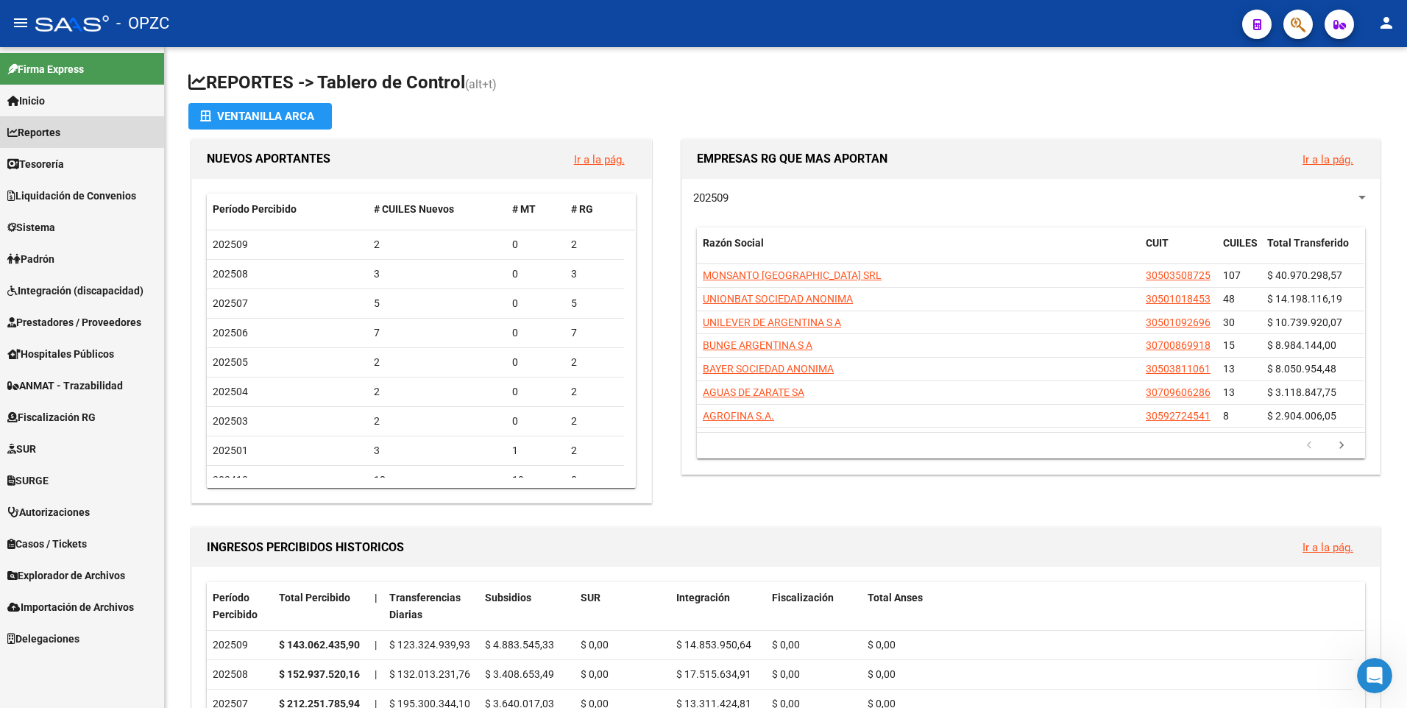
click at [38, 127] on span "Reportes" at bounding box center [33, 132] width 53 height 16
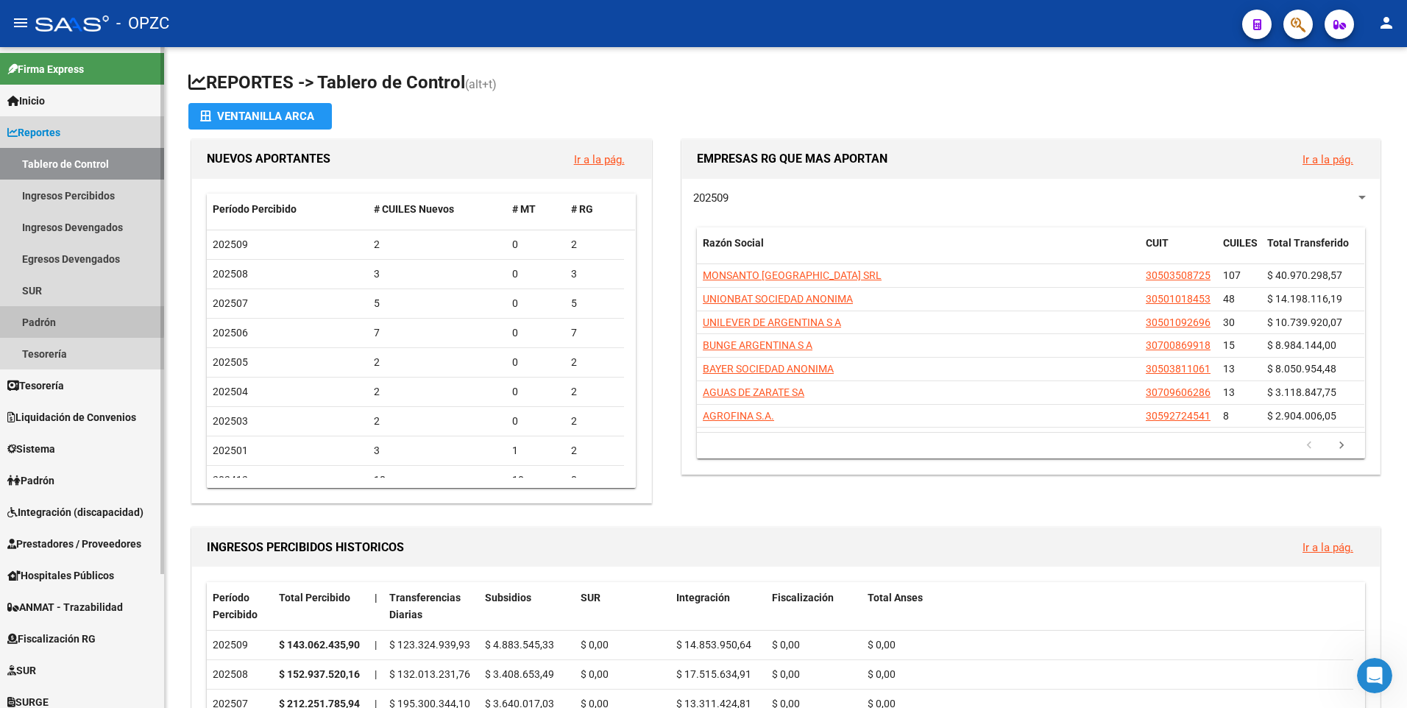
click at [40, 317] on link "Padrón" at bounding box center [82, 322] width 164 height 32
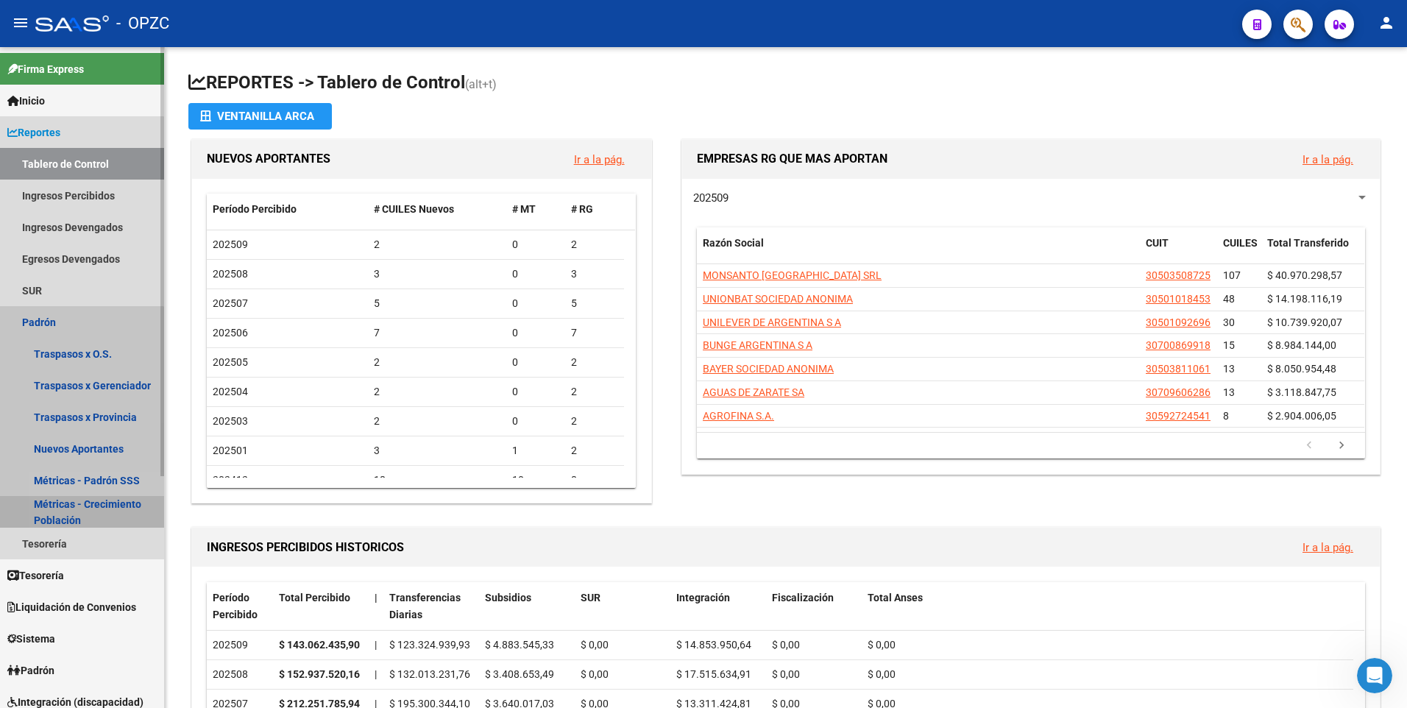
click at [66, 509] on link "Métricas - Crecimiento Población" at bounding box center [82, 512] width 164 height 32
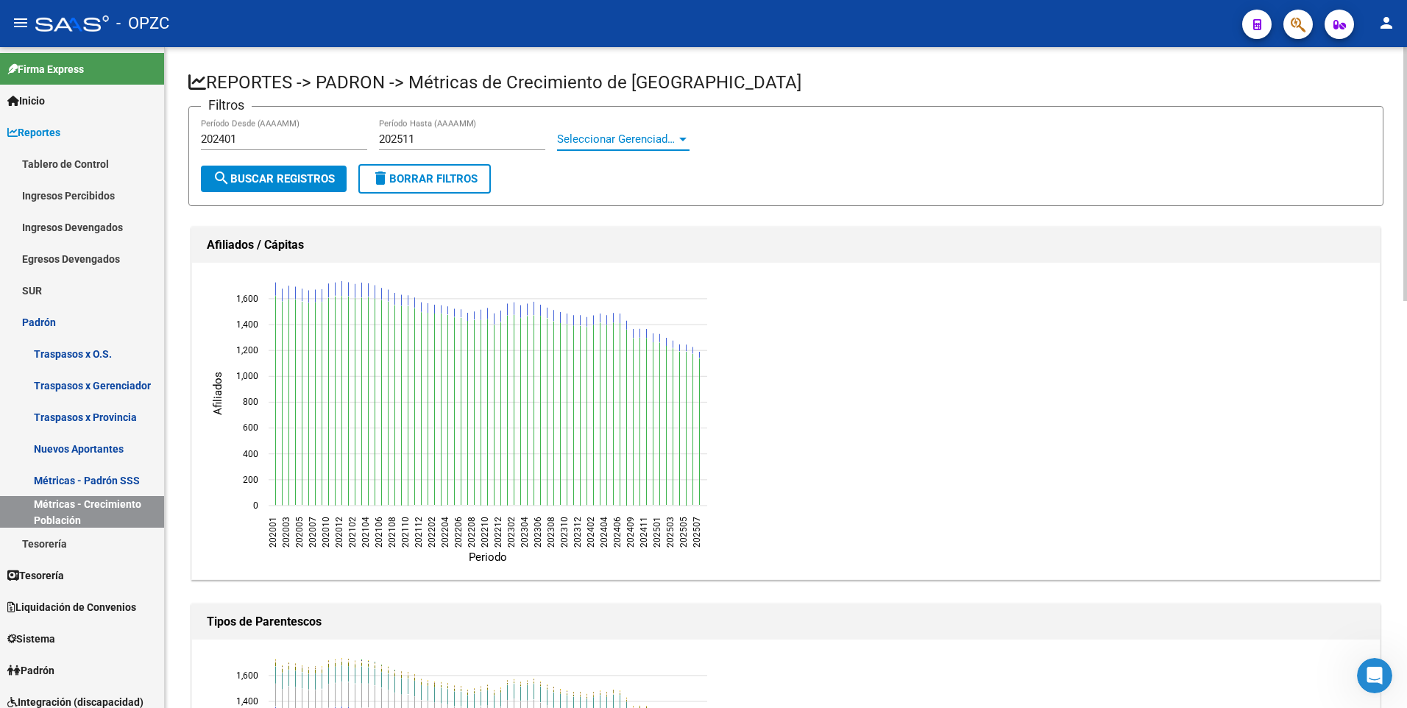
click at [642, 134] on span "Seleccionar Gerenciador" at bounding box center [616, 138] width 119 height 13
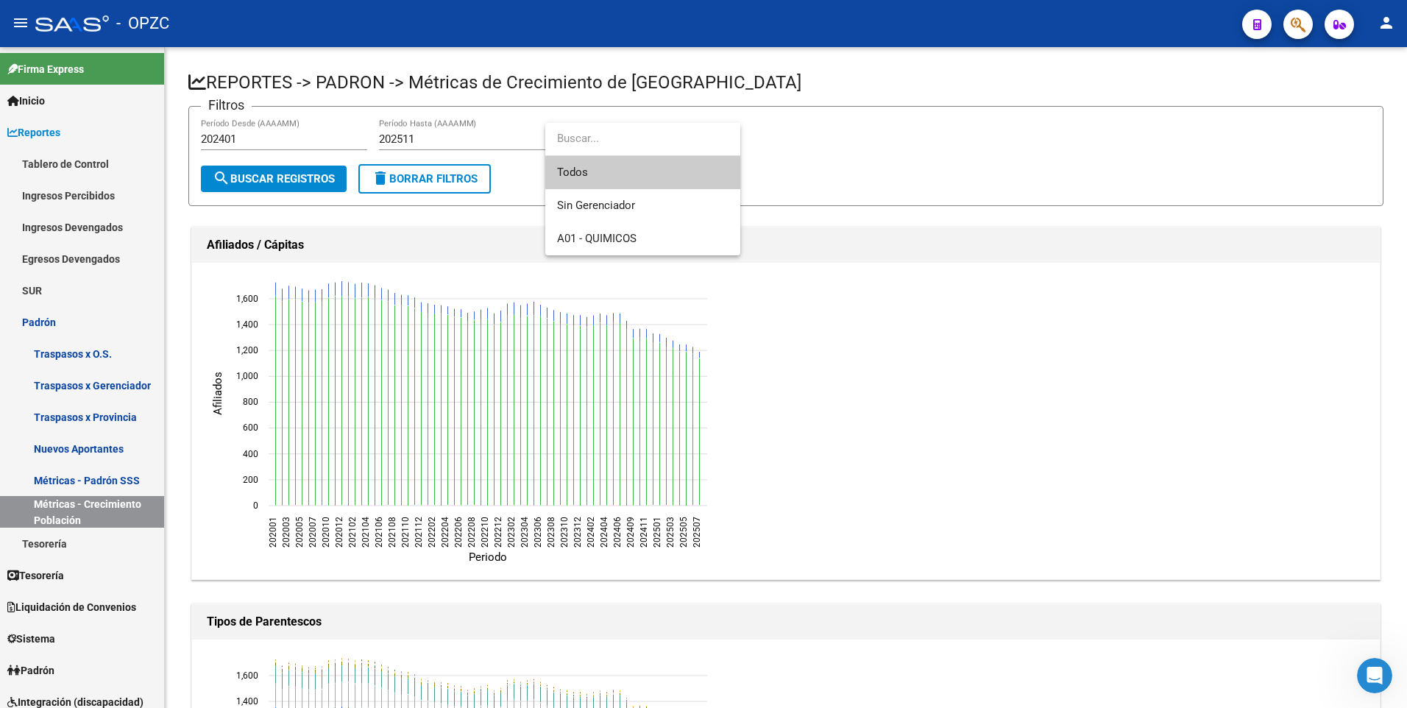
click at [643, 135] on input "dropdown search" at bounding box center [642, 138] width 195 height 33
click at [944, 251] on div at bounding box center [703, 354] width 1407 height 708
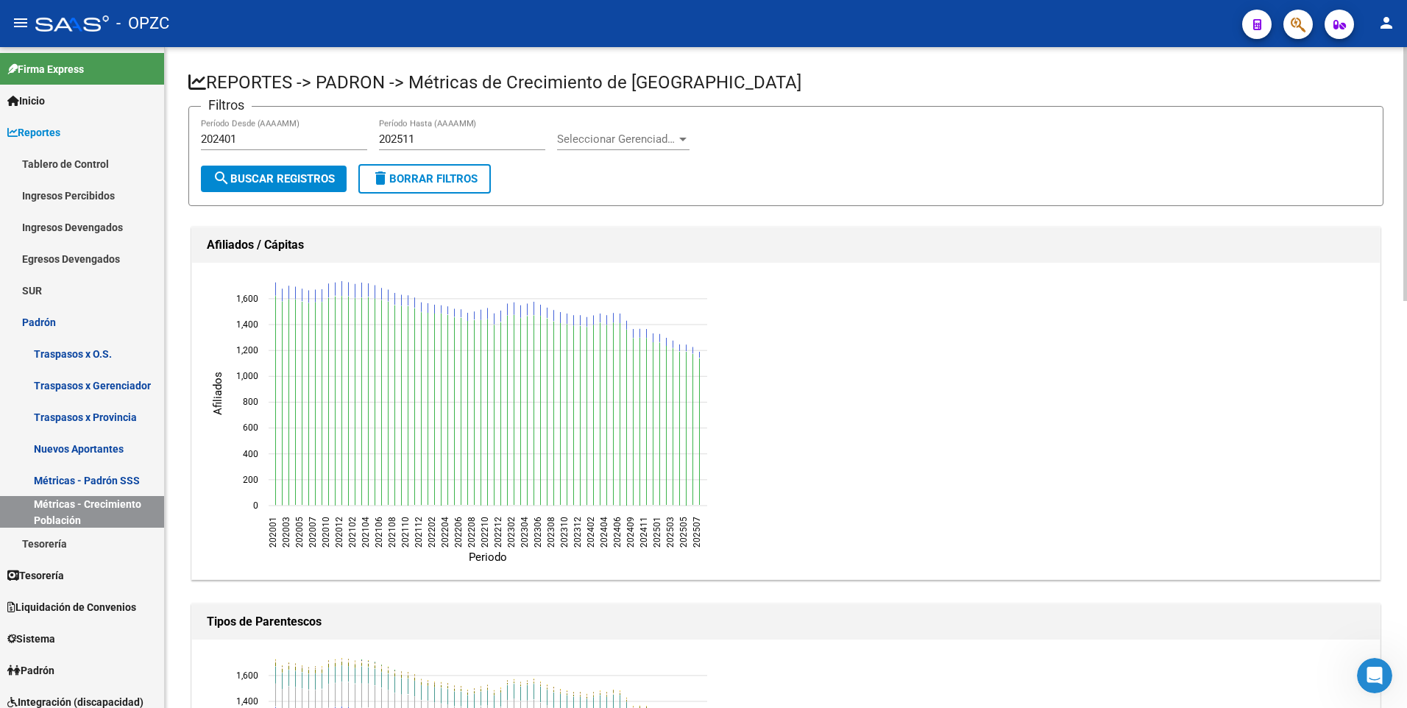
click at [582, 137] on span "Seleccionar Gerenciador" at bounding box center [616, 138] width 119 height 13
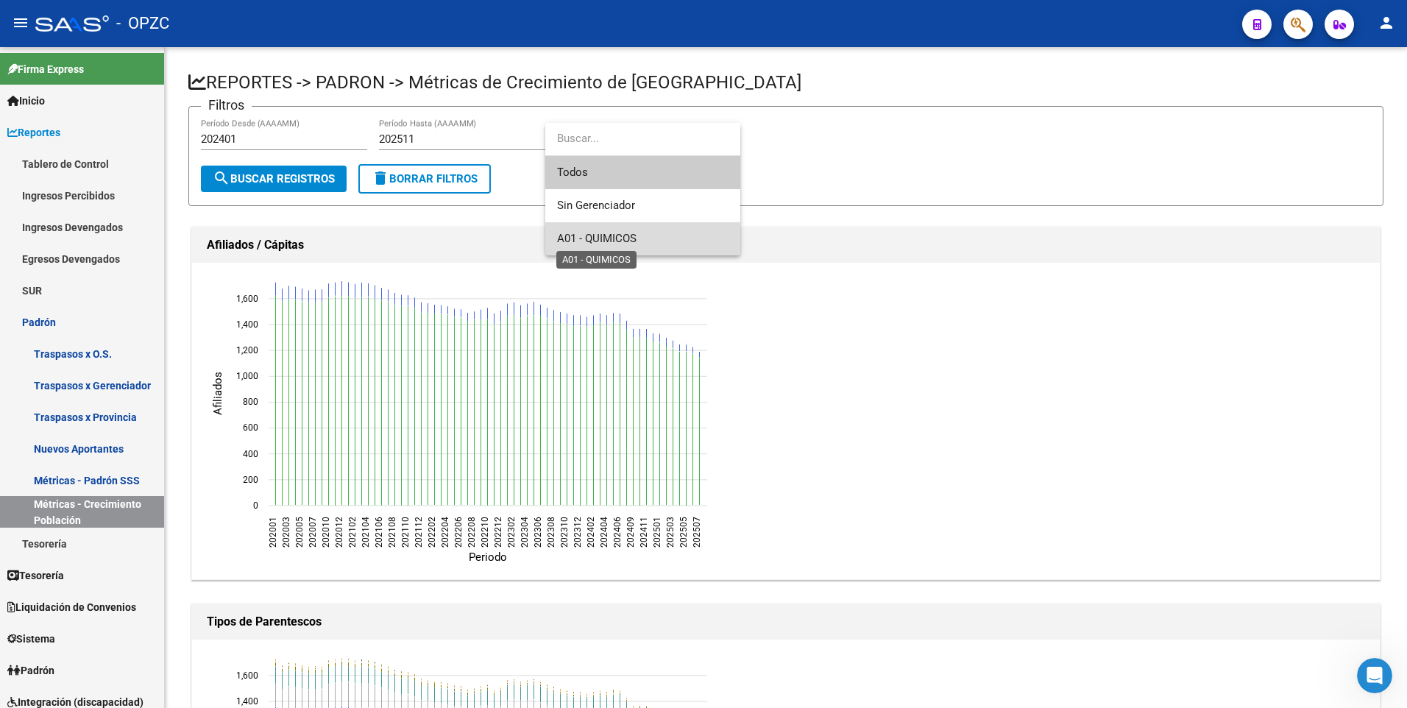
click at [597, 237] on span "A01 - QUIMICOS" at bounding box center [596, 238] width 79 height 13
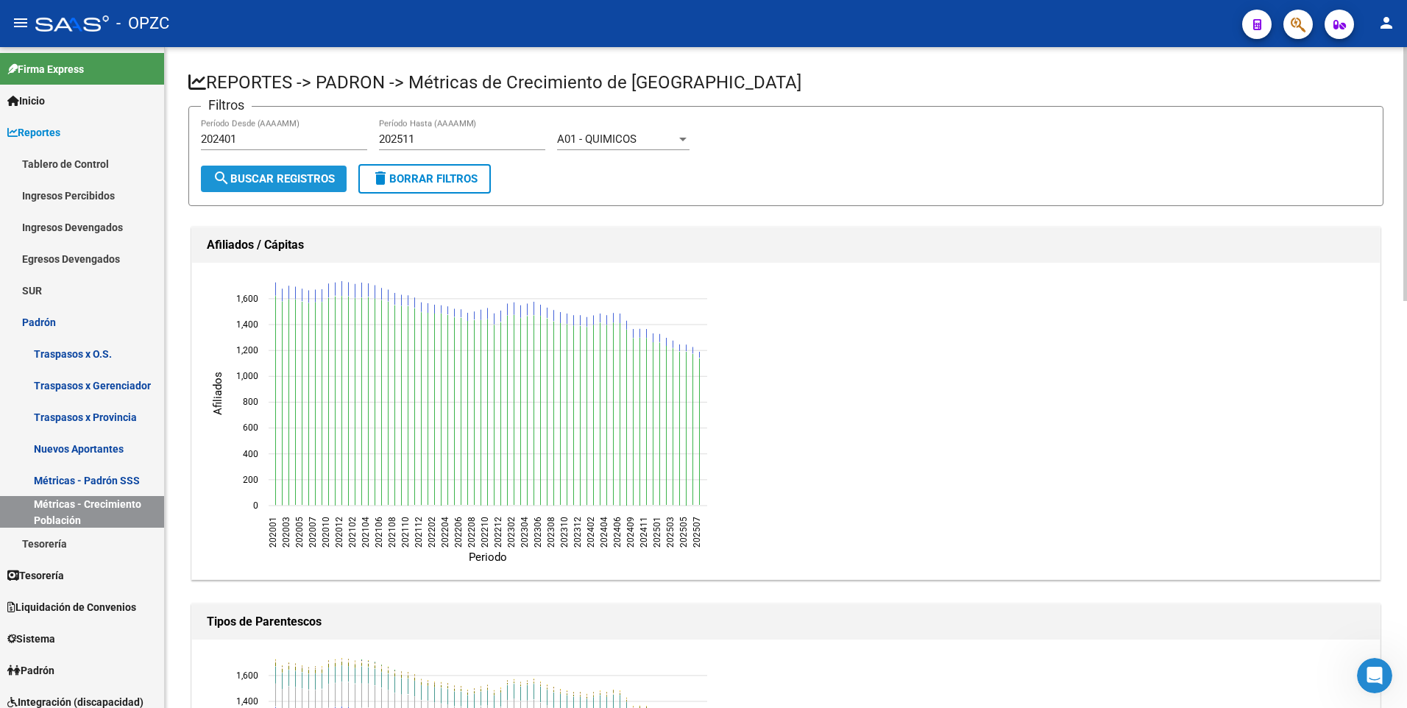
click at [277, 178] on span "search Buscar Registros" at bounding box center [274, 178] width 122 height 13
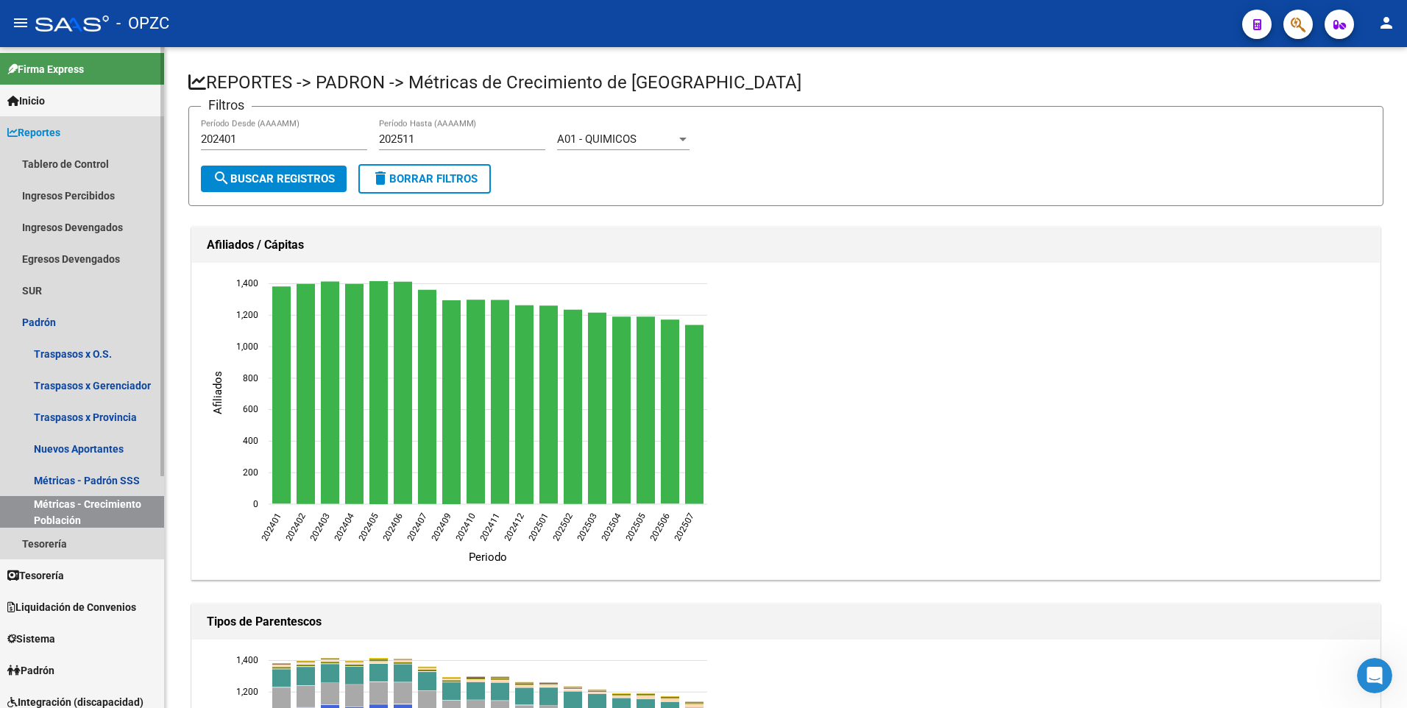
click at [57, 121] on link "Reportes" at bounding box center [82, 132] width 164 height 32
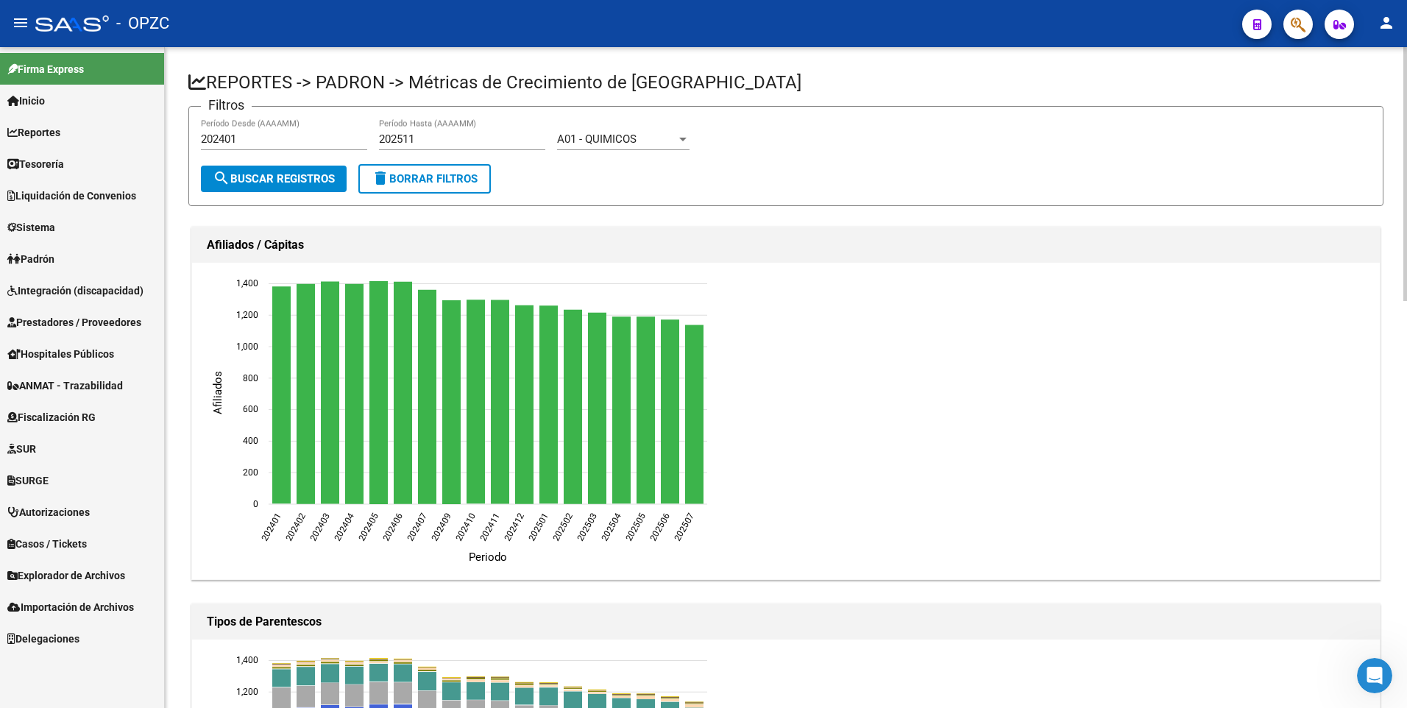
click at [628, 130] on div "A01 - QUIMICOS Seleccionar Gerenciador" at bounding box center [623, 134] width 132 height 32
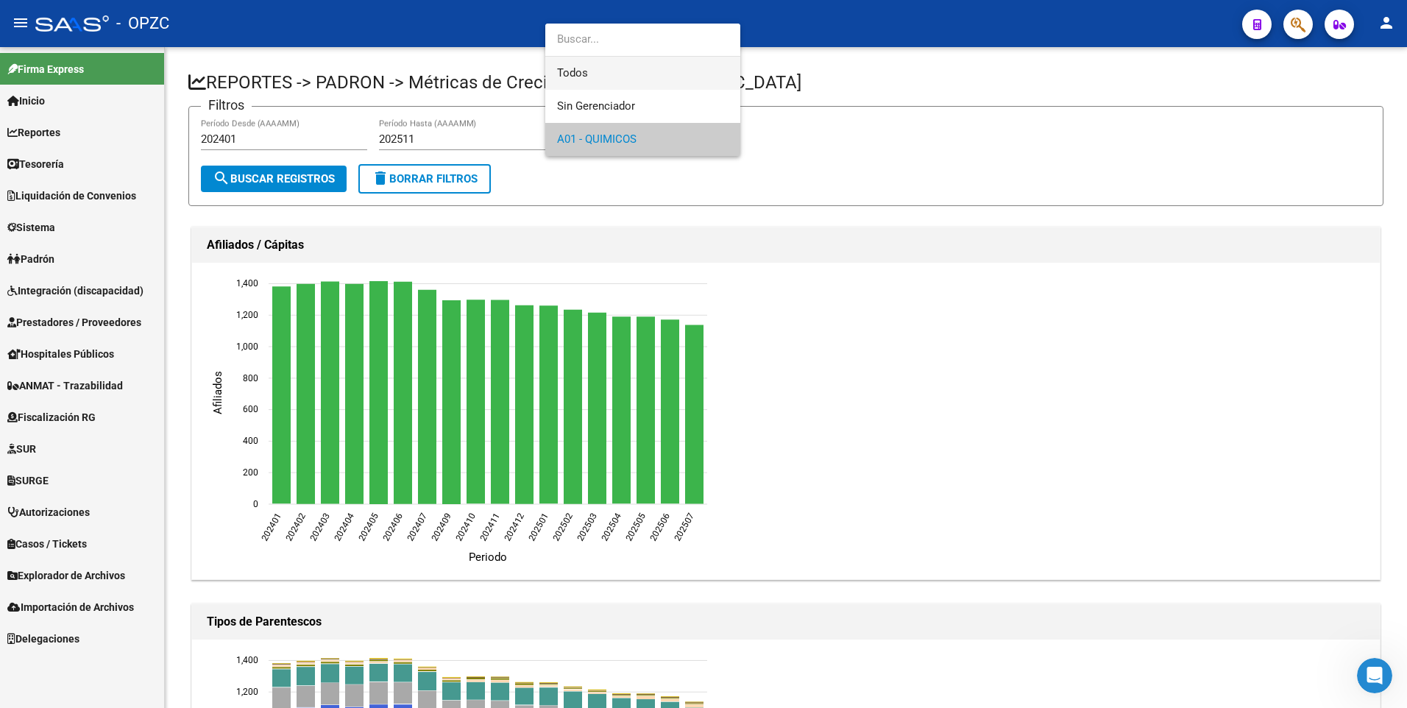
click at [623, 65] on span "Todos" at bounding box center [642, 73] width 171 height 33
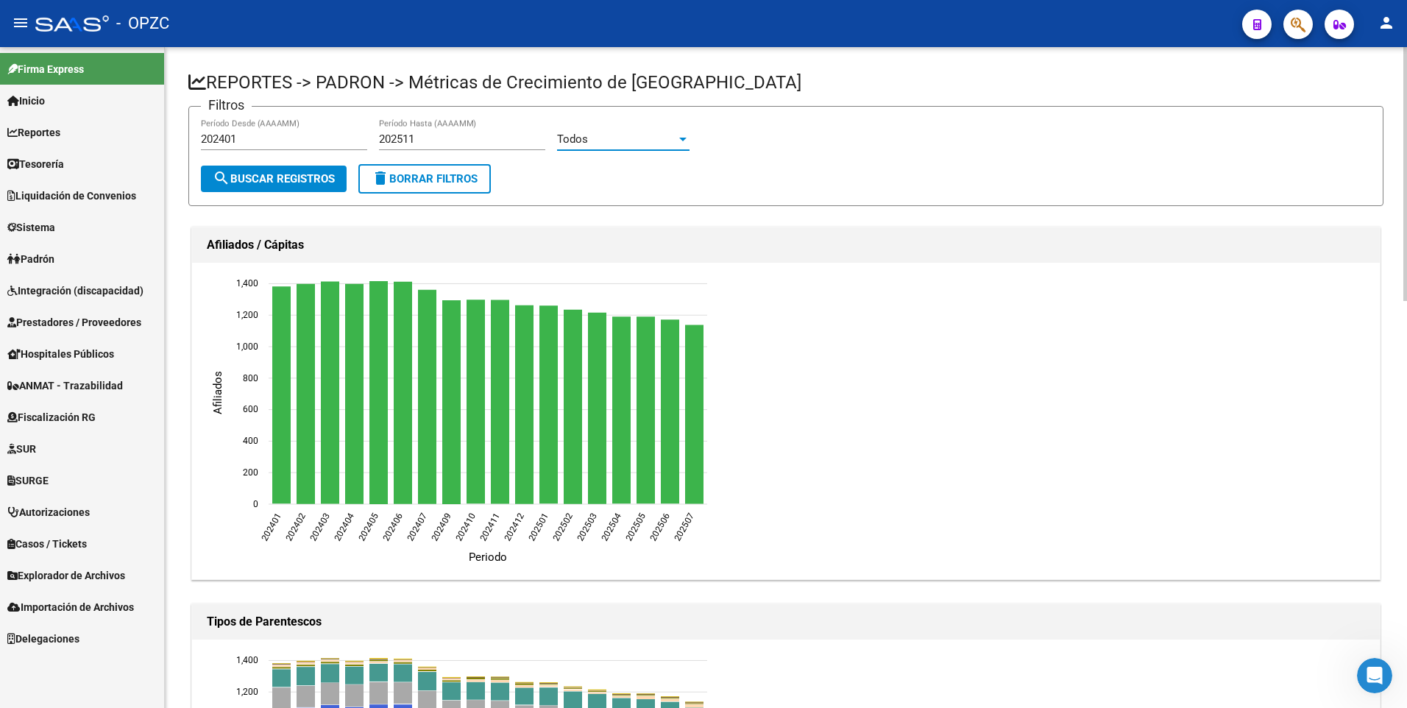
click at [249, 183] on span "search Buscar Registros" at bounding box center [274, 178] width 122 height 13
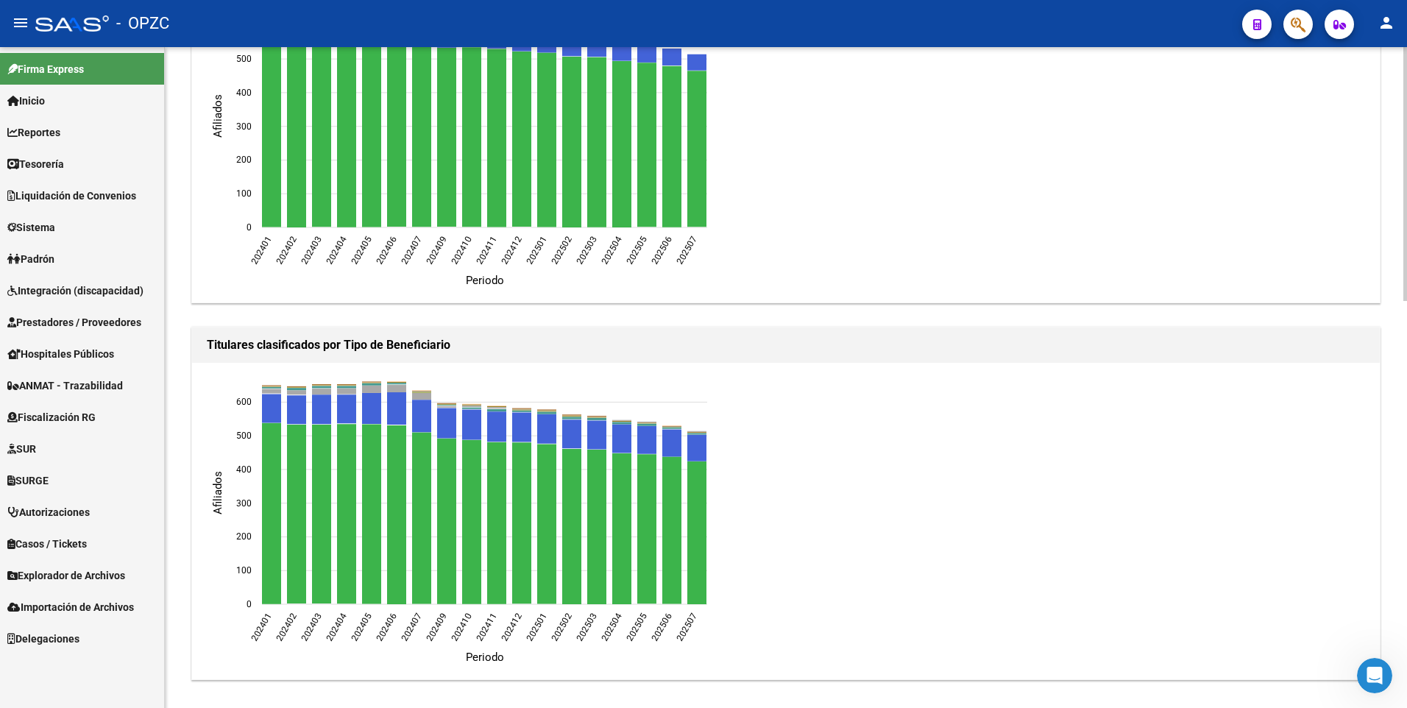
scroll to position [1058, 0]
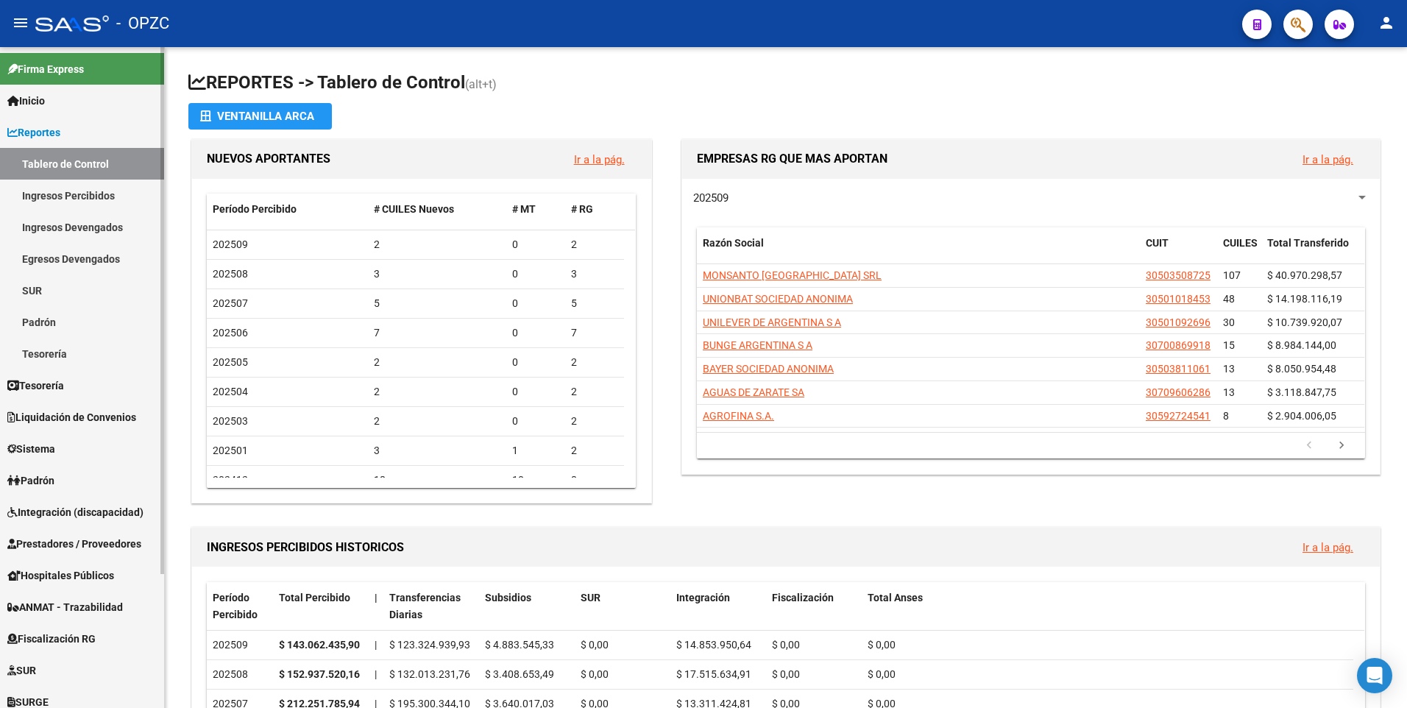
click at [54, 322] on link "Padrón" at bounding box center [82, 322] width 164 height 32
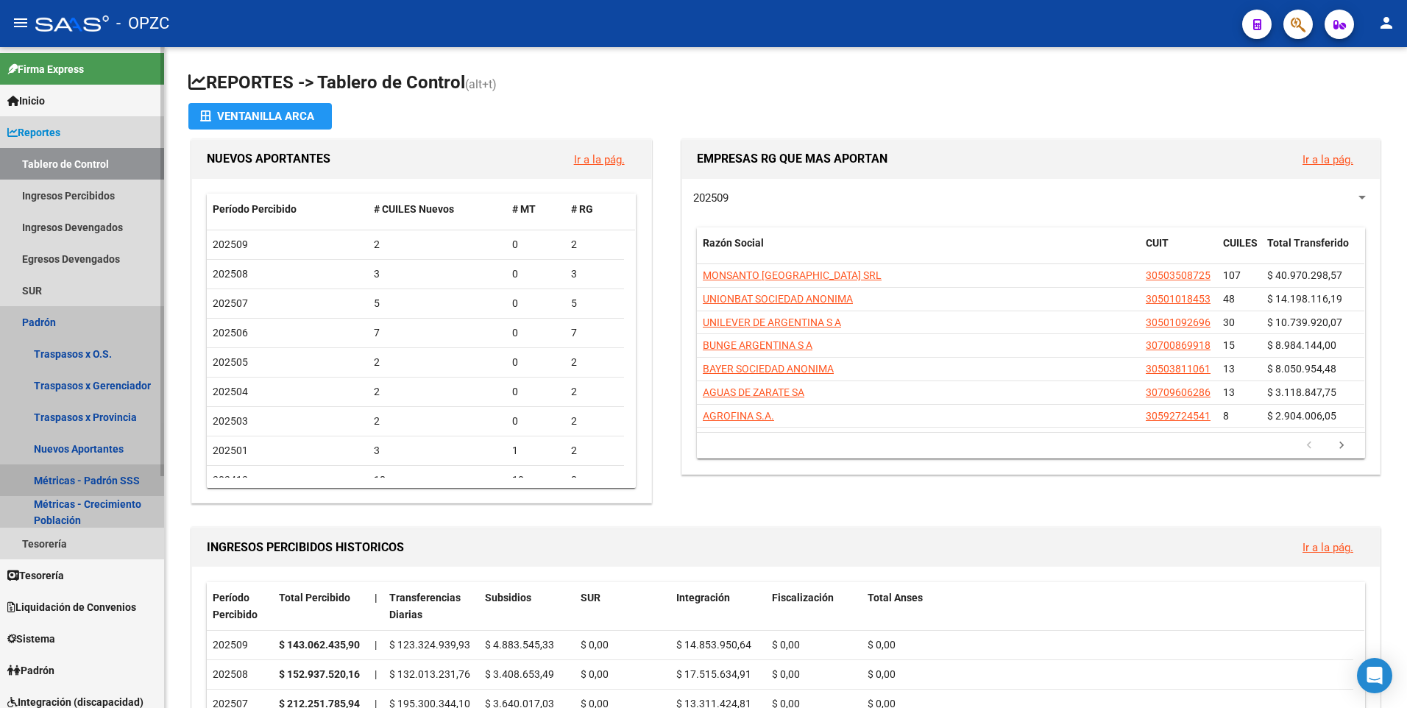
click at [86, 484] on link "Métricas - Padrón SSS" at bounding box center [82, 480] width 164 height 32
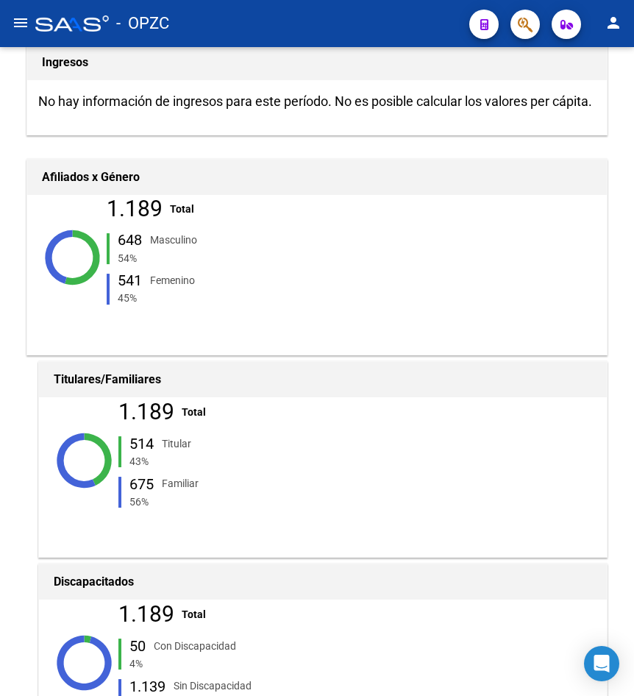
scroll to position [208, 0]
